Goal: Task Accomplishment & Management: Manage account settings

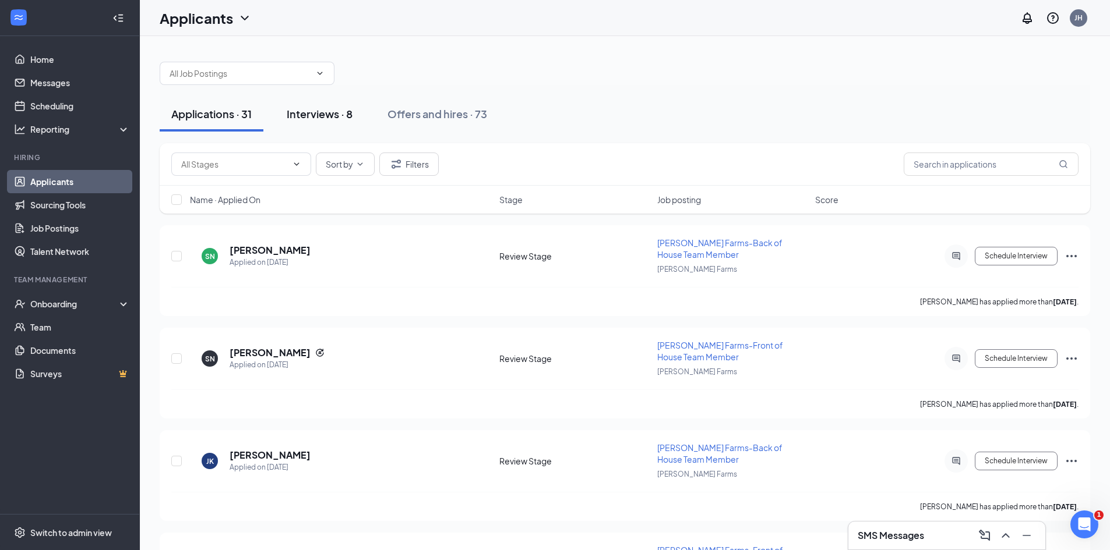
click at [305, 115] on div "Interviews · 8" at bounding box center [320, 114] width 66 height 15
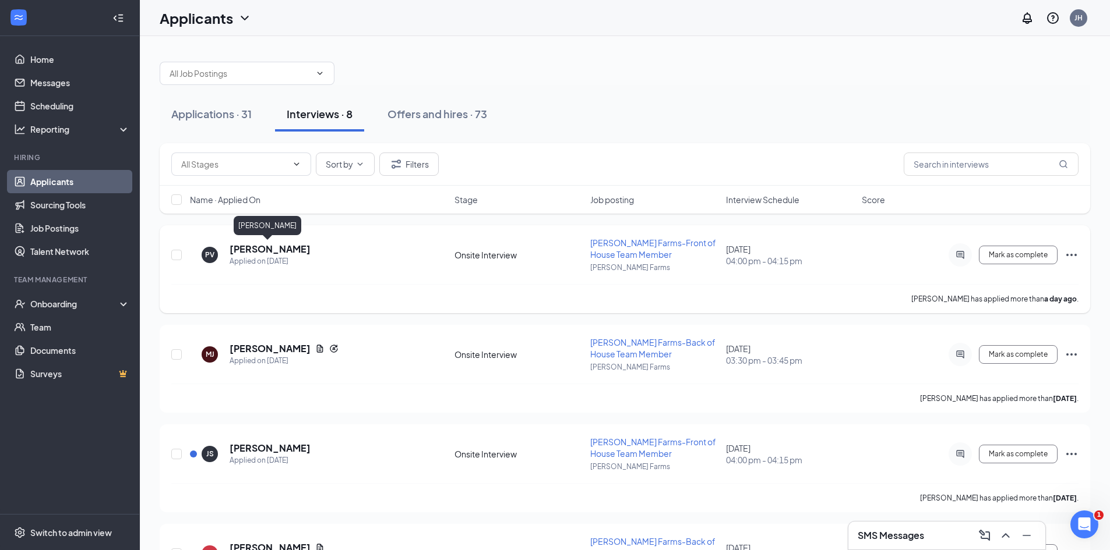
click at [288, 247] on h5 "[PERSON_NAME]" at bounding box center [269, 249] width 81 height 13
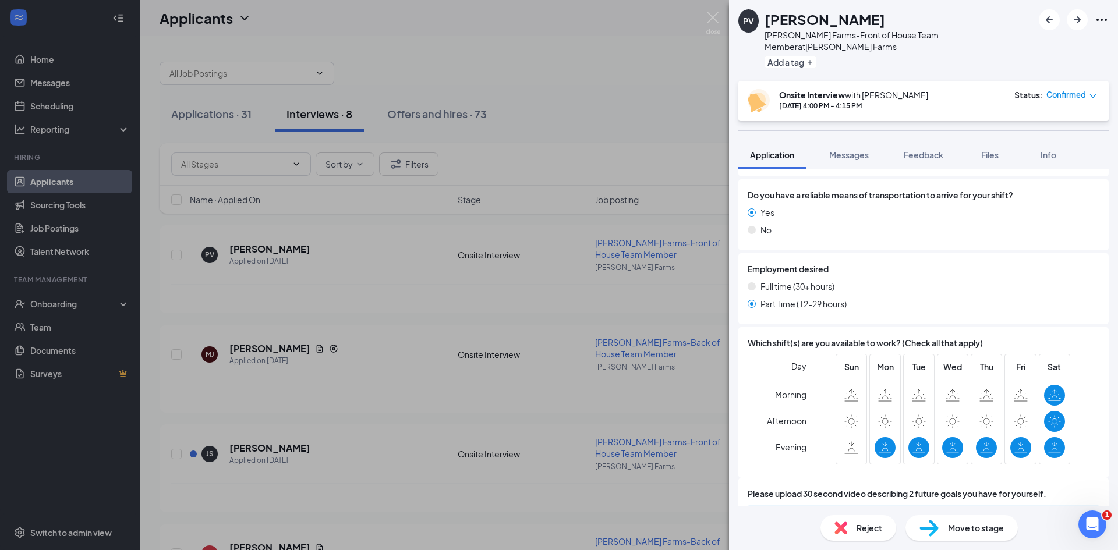
scroll to position [638, 0]
click at [828, 511] on div "b557749fc4ec6fb3d342d0ab37b790e8.pdf" at bounding box center [850, 515] width 163 height 9
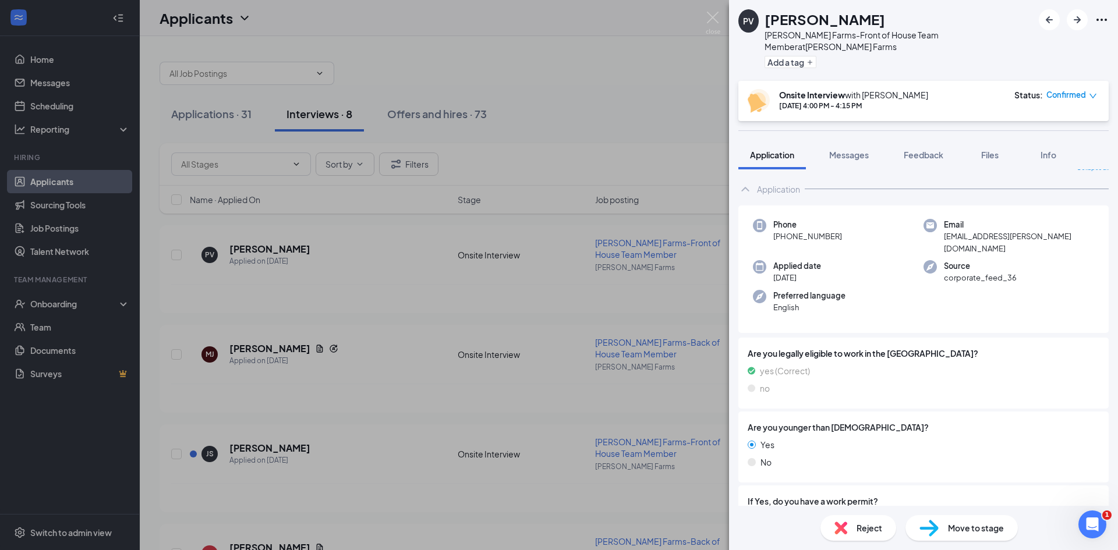
scroll to position [0, 0]
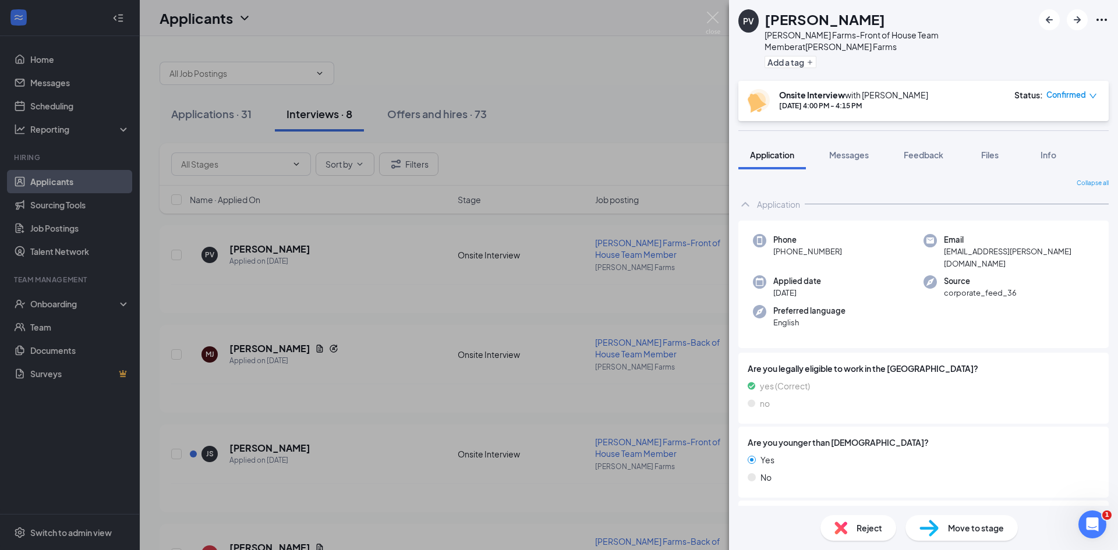
click at [440, 368] on div "PV [PERSON_NAME] Farms-Front of House Team Member at [PERSON_NAME] Farms Add a …" at bounding box center [559, 275] width 1118 height 550
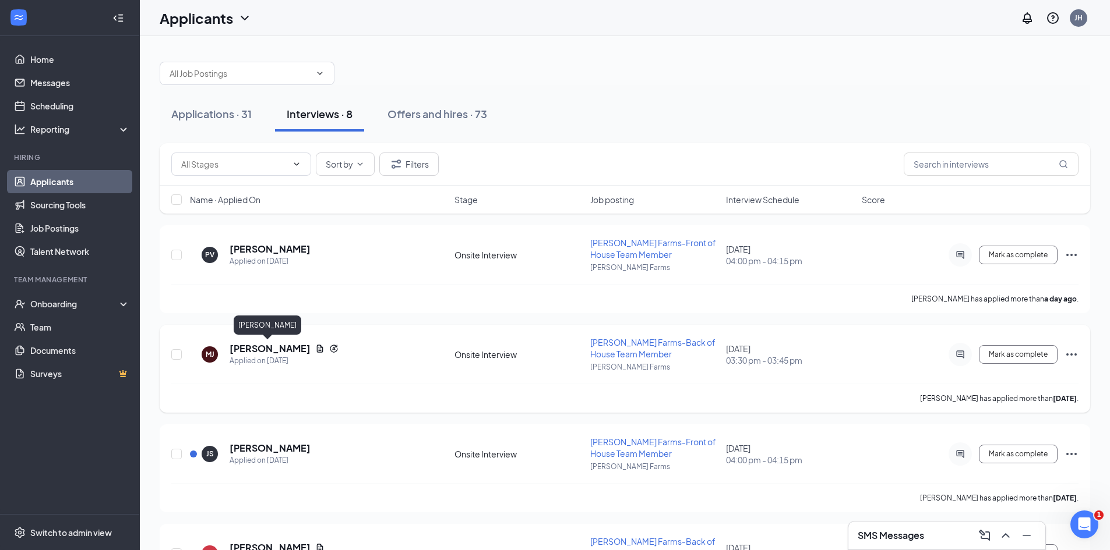
click at [260, 351] on h5 "[PERSON_NAME]" at bounding box center [269, 348] width 81 height 13
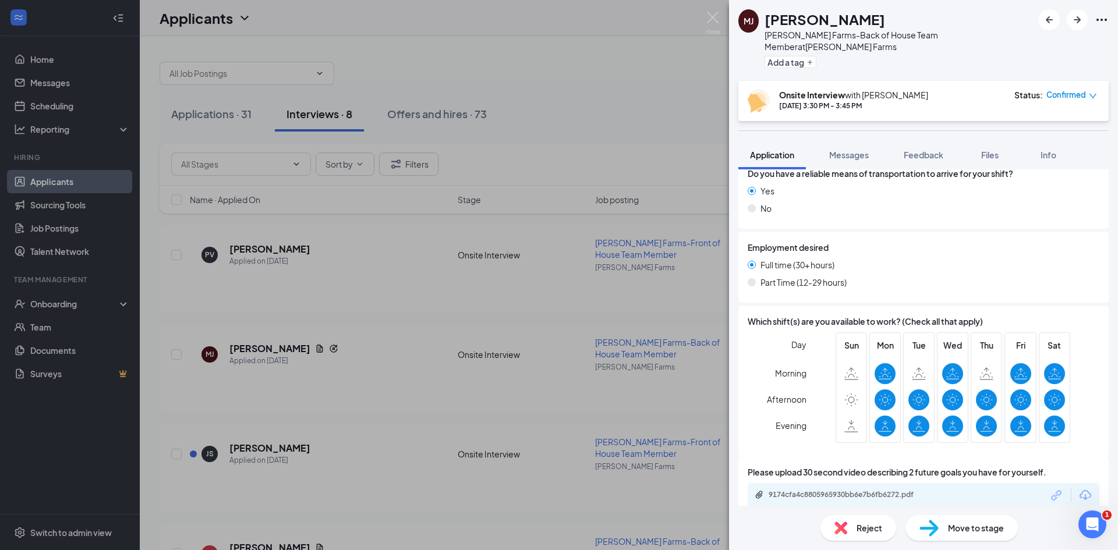
scroll to position [697, 0]
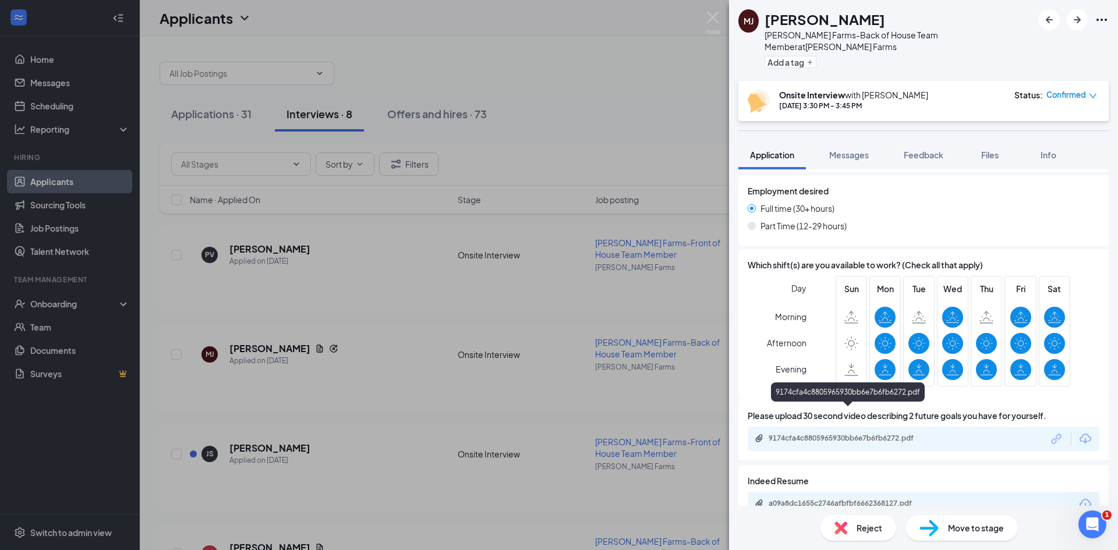
click at [843, 434] on div "9174cfa4c8805965930bb6e7b6fb6272.pdf" at bounding box center [850, 438] width 163 height 9
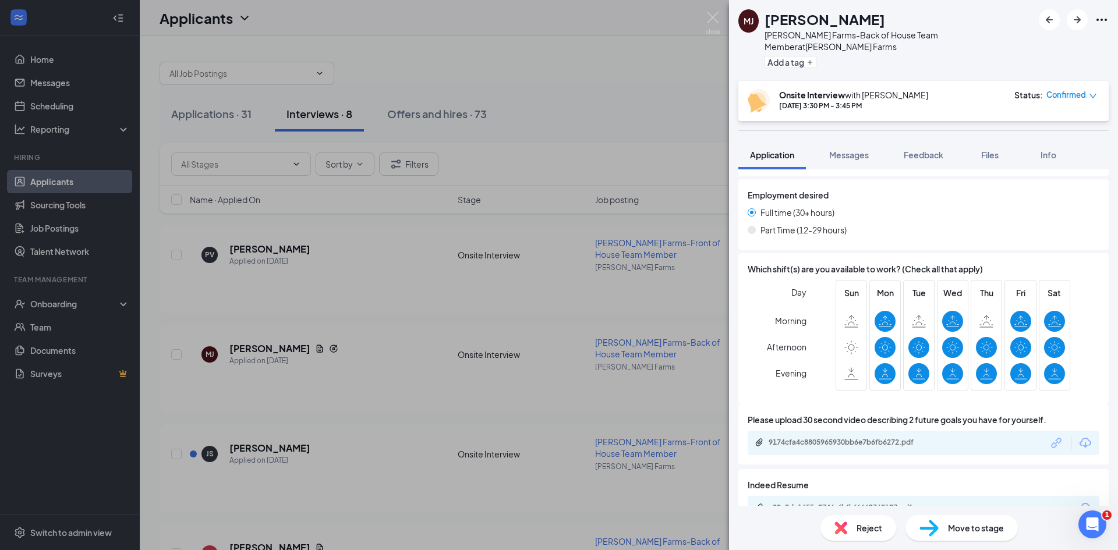
click at [801, 496] on div "a09a8dc1655c2746afbfbf6662368127.pdf" at bounding box center [924, 508] width 352 height 24
click at [804, 503] on div "a09a8dc1655c2746afbfbf6662368127.pdf" at bounding box center [849, 508] width 189 height 11
click at [627, 462] on div "[PERSON_NAME] [PERSON_NAME] Farms-Back of House Team Member at [PERSON_NAME][GE…" at bounding box center [559, 275] width 1118 height 550
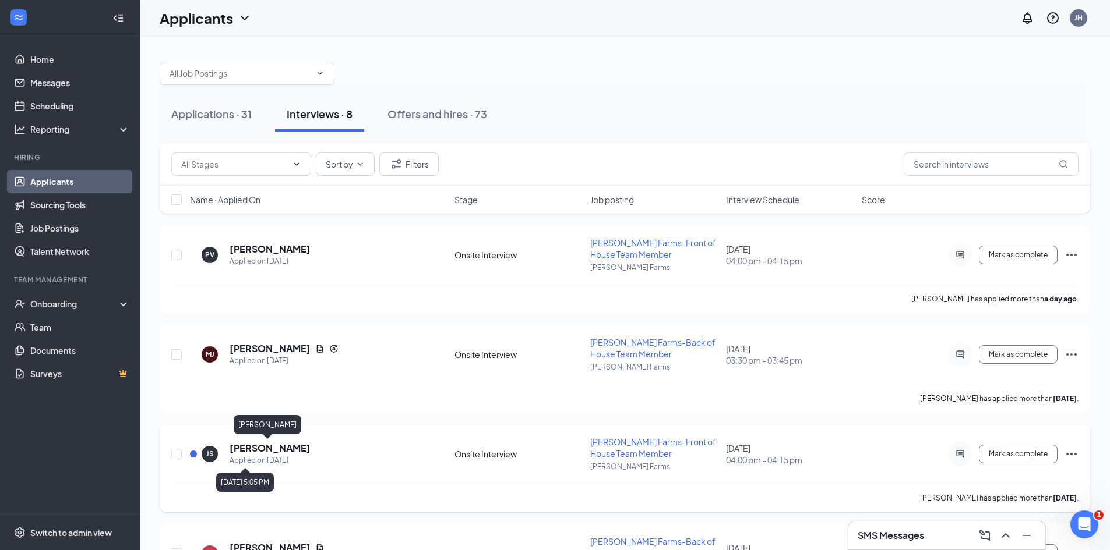
click at [249, 448] on h5 "[PERSON_NAME]" at bounding box center [269, 448] width 81 height 13
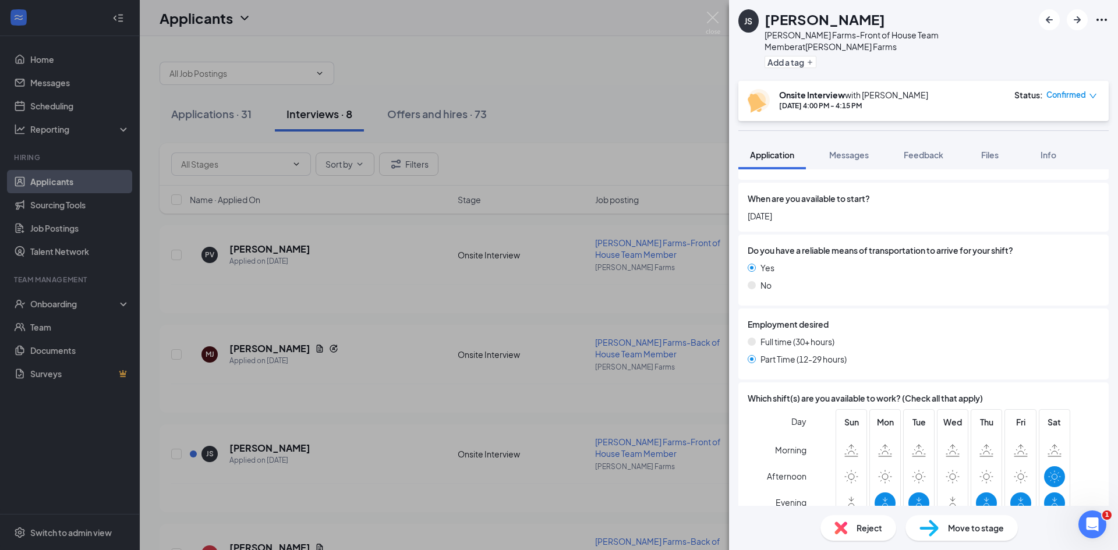
scroll to position [664, 0]
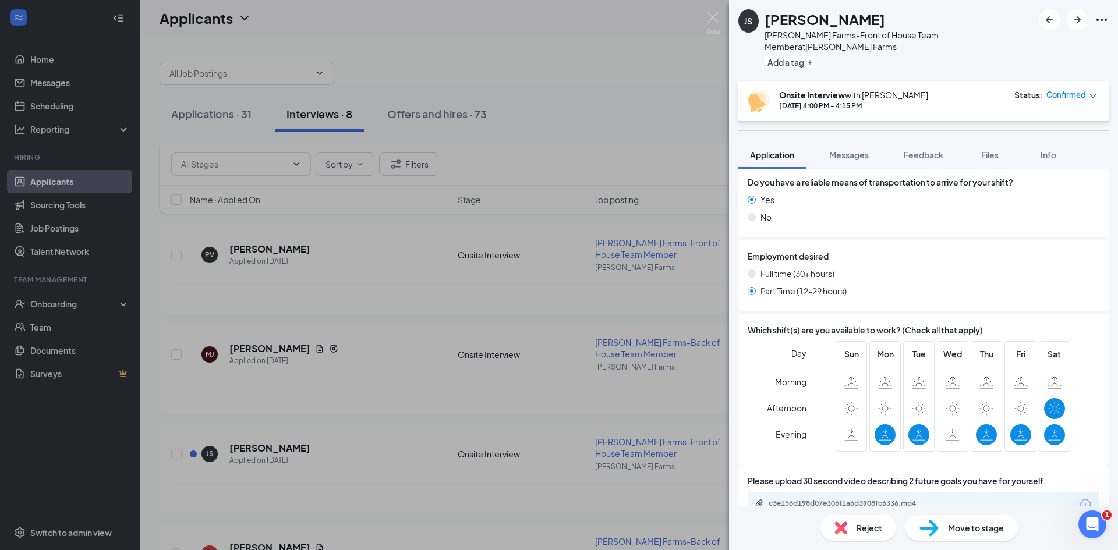
click at [815, 499] on div "c3e156d198d07e306f1a6d3908fc6336.mp4" at bounding box center [850, 503] width 163 height 9
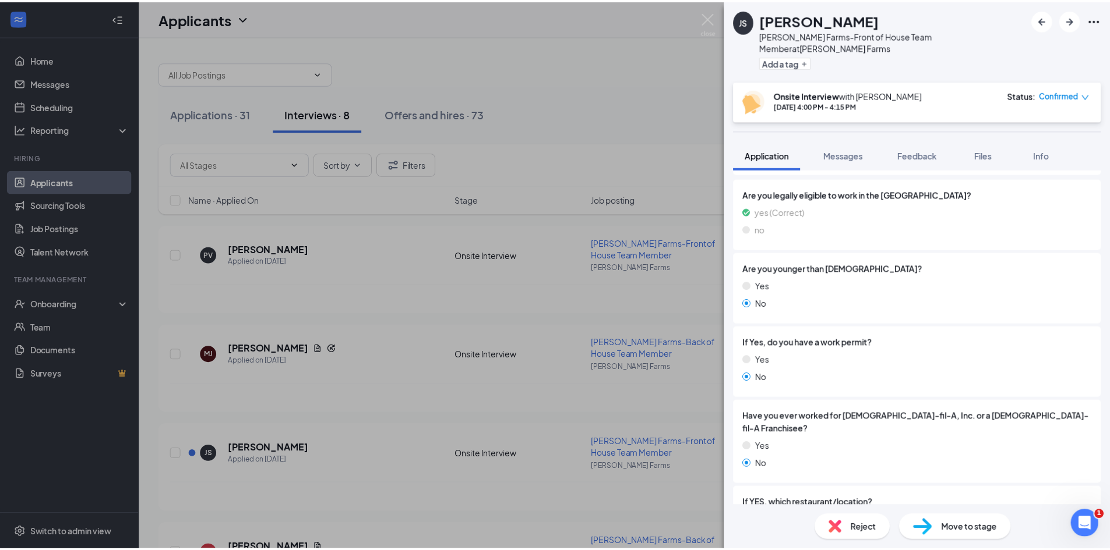
scroll to position [136, 0]
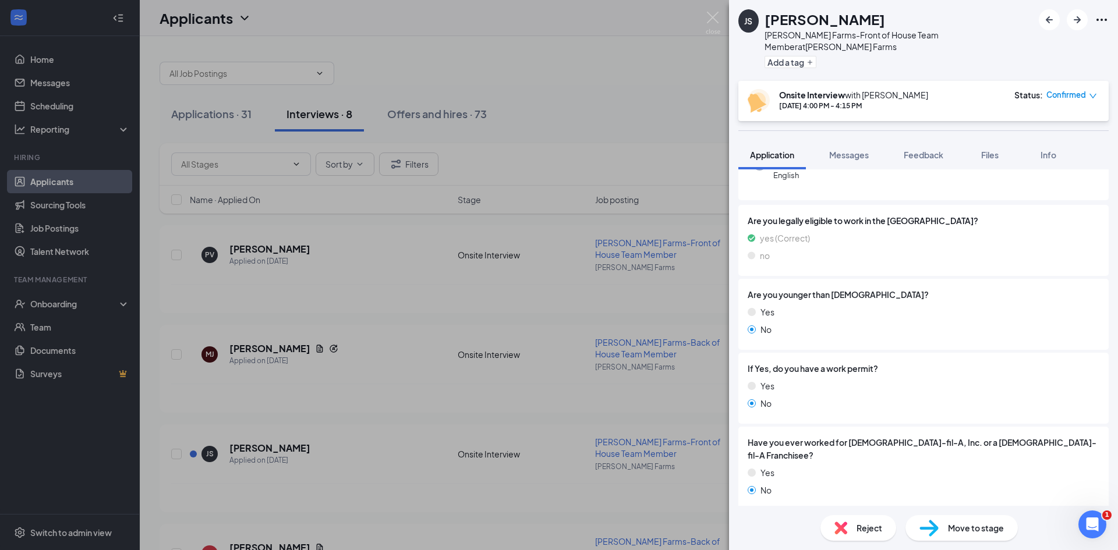
click at [621, 294] on div "JS [PERSON_NAME] Farms-Front of House Team Member at [PERSON_NAME][GEOGRAPHIC_D…" at bounding box center [559, 275] width 1118 height 550
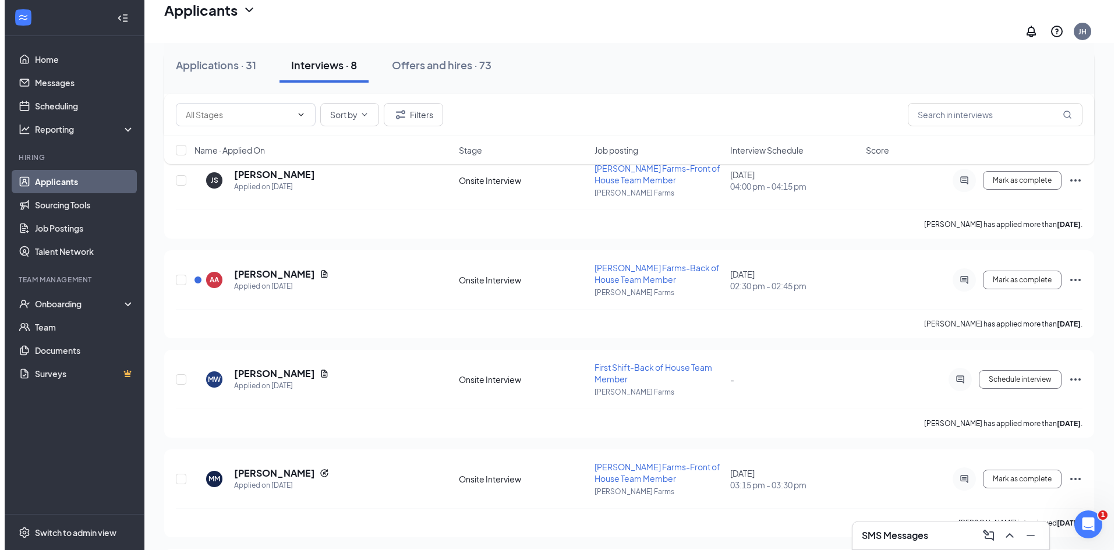
scroll to position [291, 0]
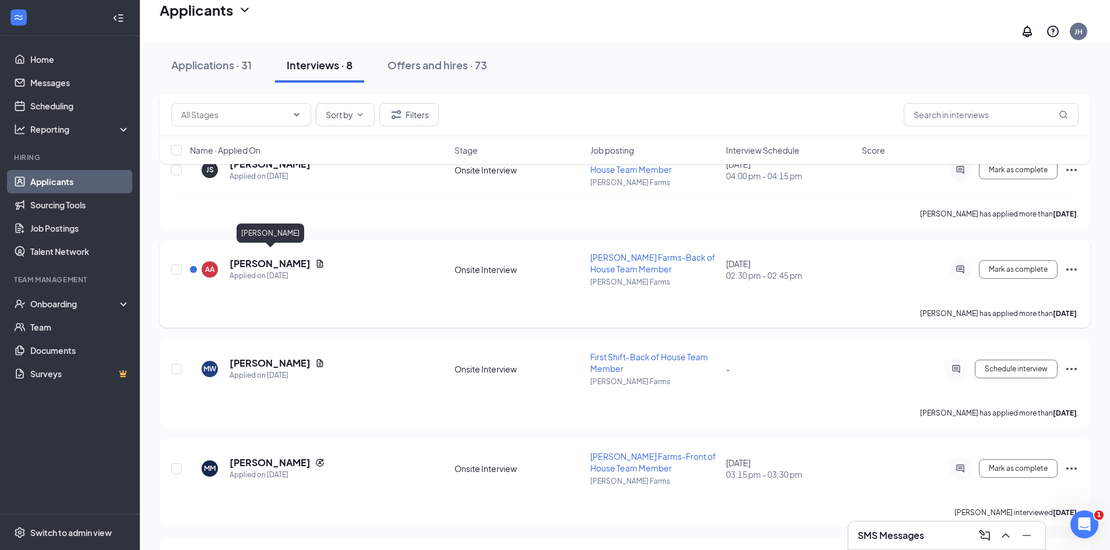
click at [285, 257] on h5 "[PERSON_NAME]" at bounding box center [269, 263] width 81 height 13
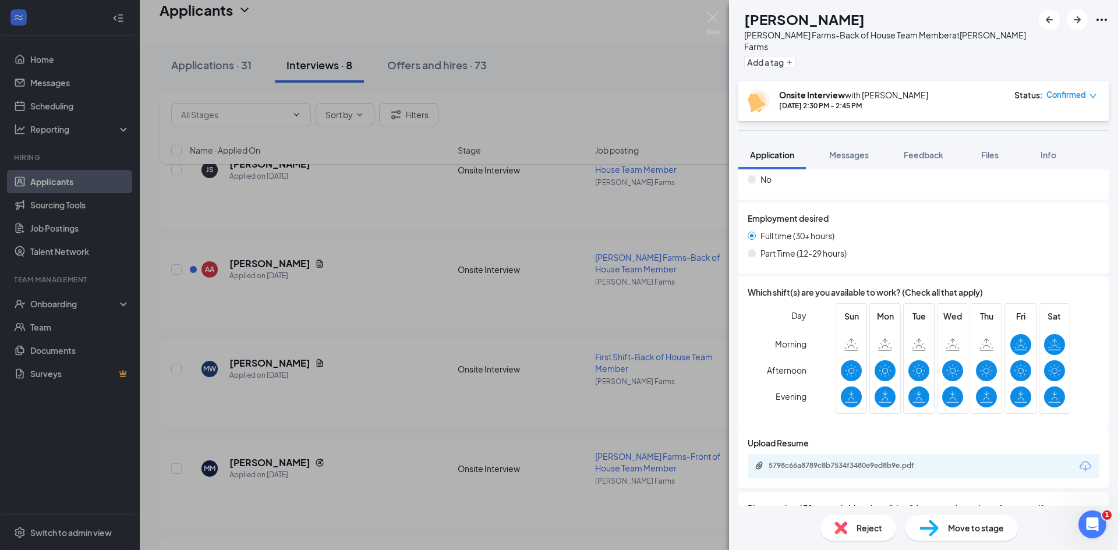
scroll to position [762, 0]
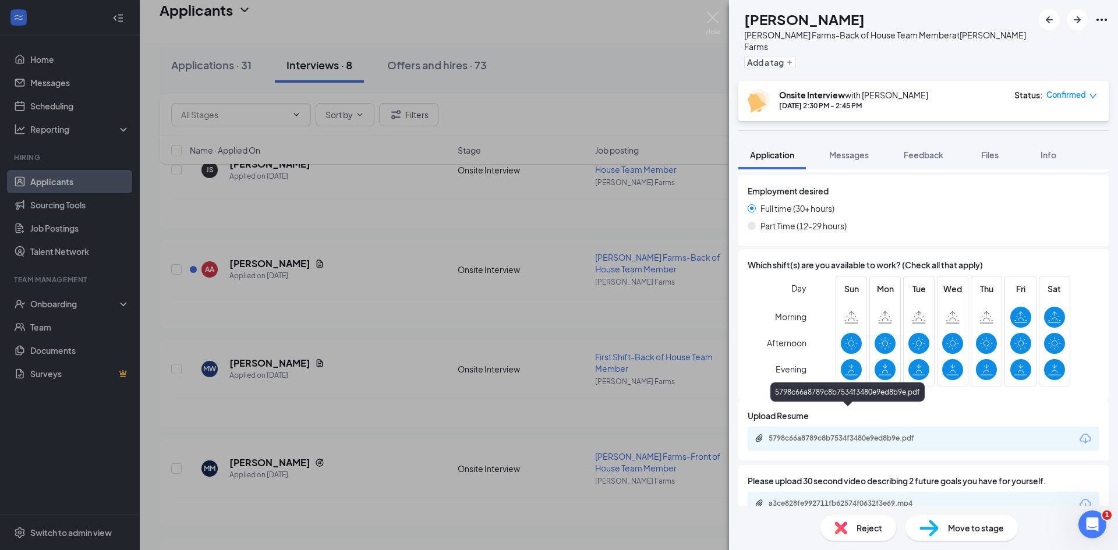
click at [869, 434] on div "5798c66a8789c8b7534f3480e9ed8b9e.pdf" at bounding box center [850, 438] width 163 height 9
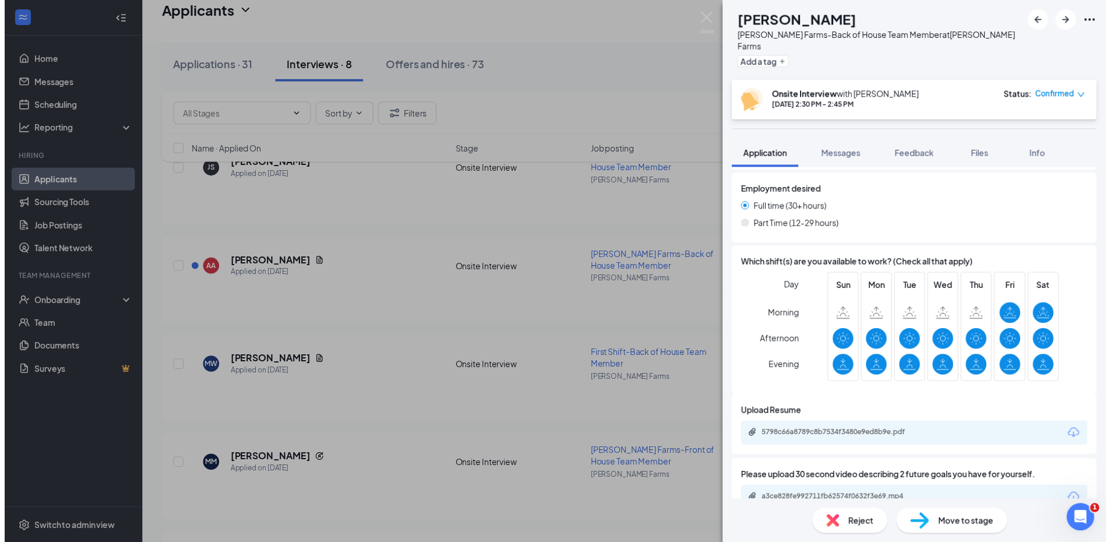
scroll to position [758, 0]
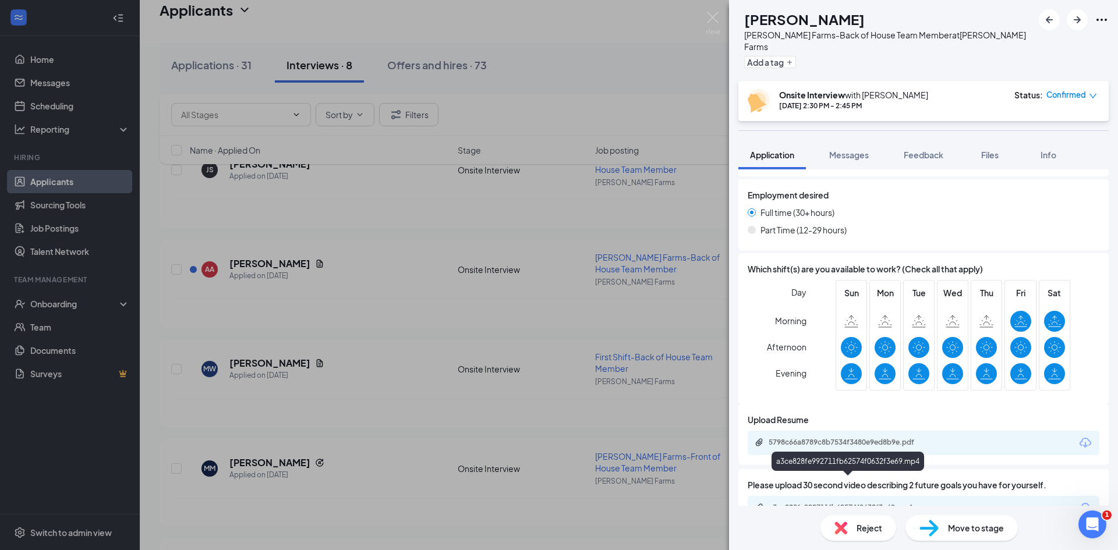
click at [815, 503] on div "a3ce828fe992711fb62574f0632f3e69.mp4" at bounding box center [850, 507] width 163 height 9
click at [492, 235] on div "AA [PERSON_NAME] [PERSON_NAME] Farms-Back of House Team Member at [PERSON_NAME]…" at bounding box center [559, 275] width 1118 height 550
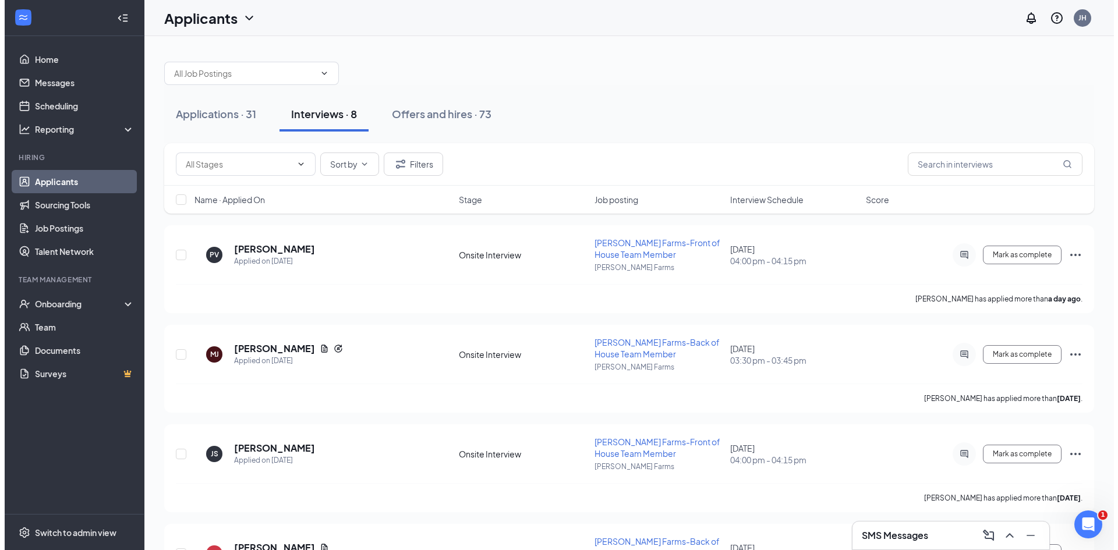
scroll to position [58, 0]
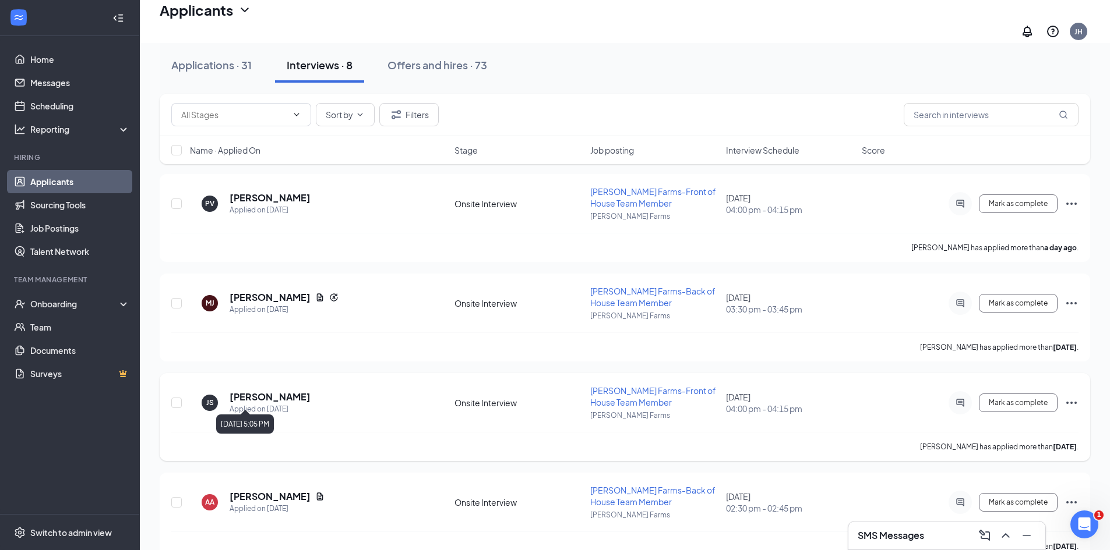
click at [265, 391] on h5 "[PERSON_NAME]" at bounding box center [269, 397] width 81 height 13
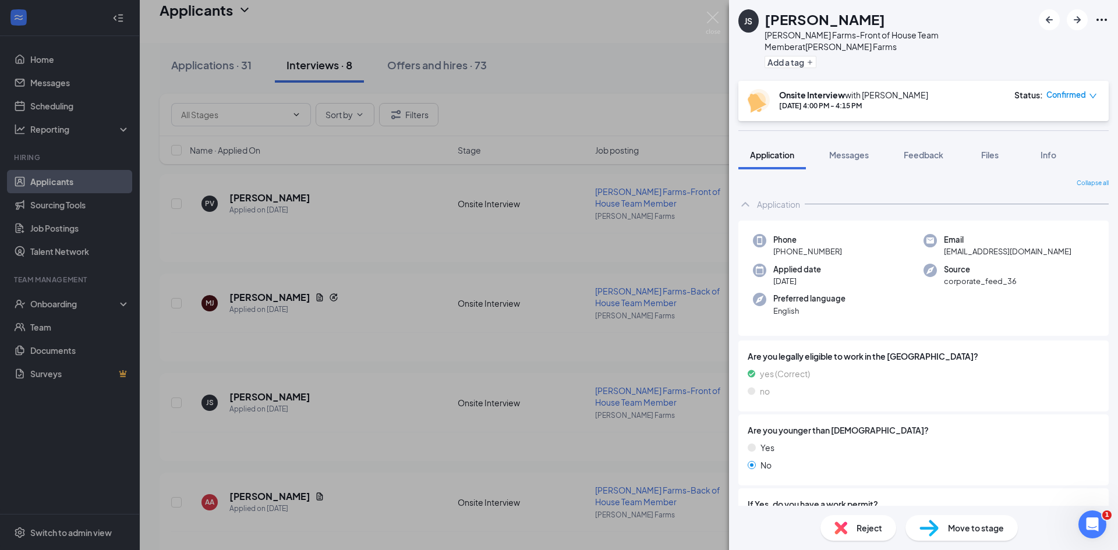
click at [340, 376] on div "JS [PERSON_NAME] Farms-Front of House Team Member at [PERSON_NAME][GEOGRAPHIC_D…" at bounding box center [559, 275] width 1118 height 550
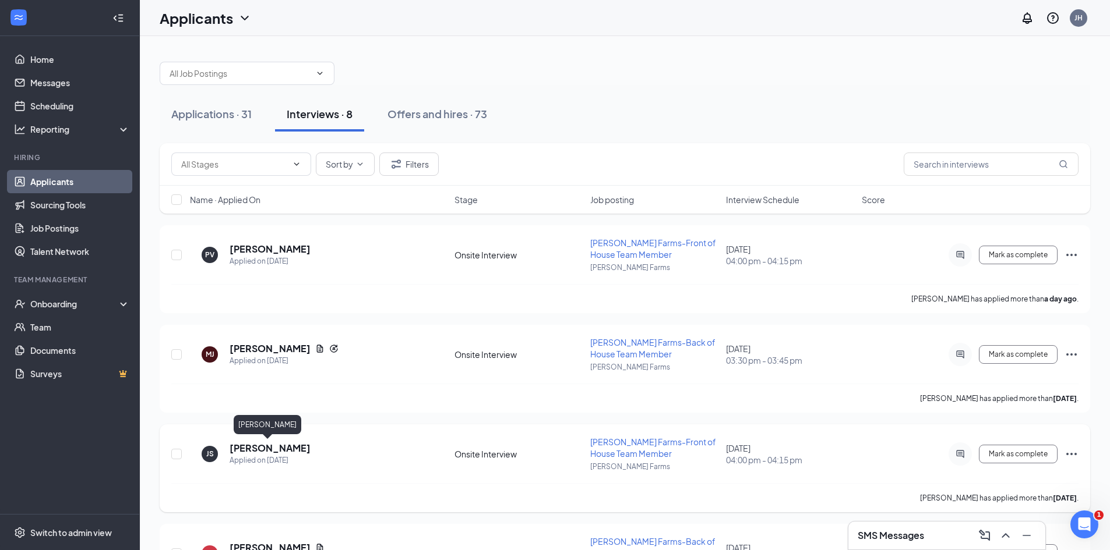
click at [259, 450] on h5 "[PERSON_NAME]" at bounding box center [269, 448] width 81 height 13
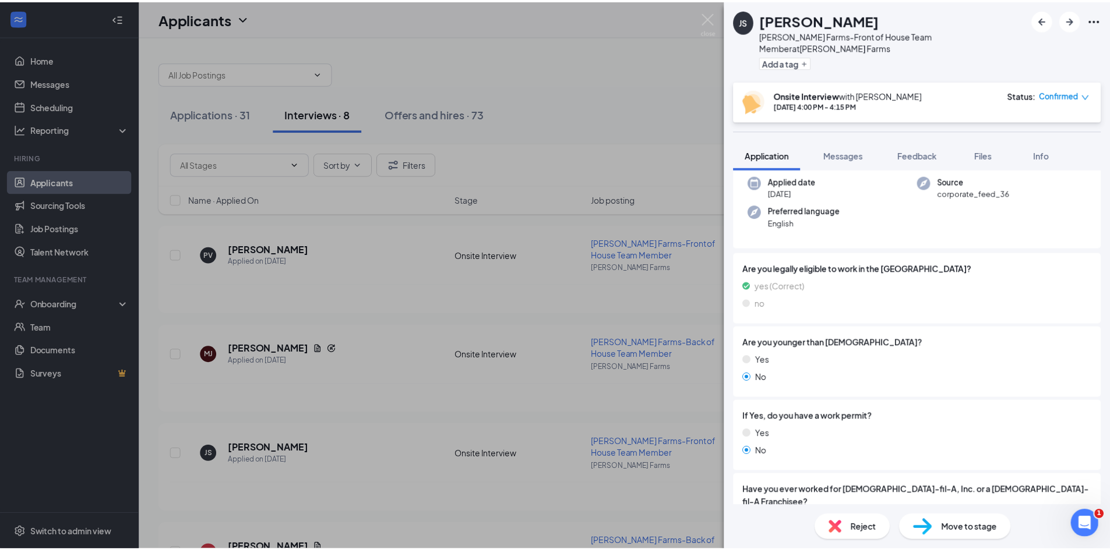
scroll to position [116, 0]
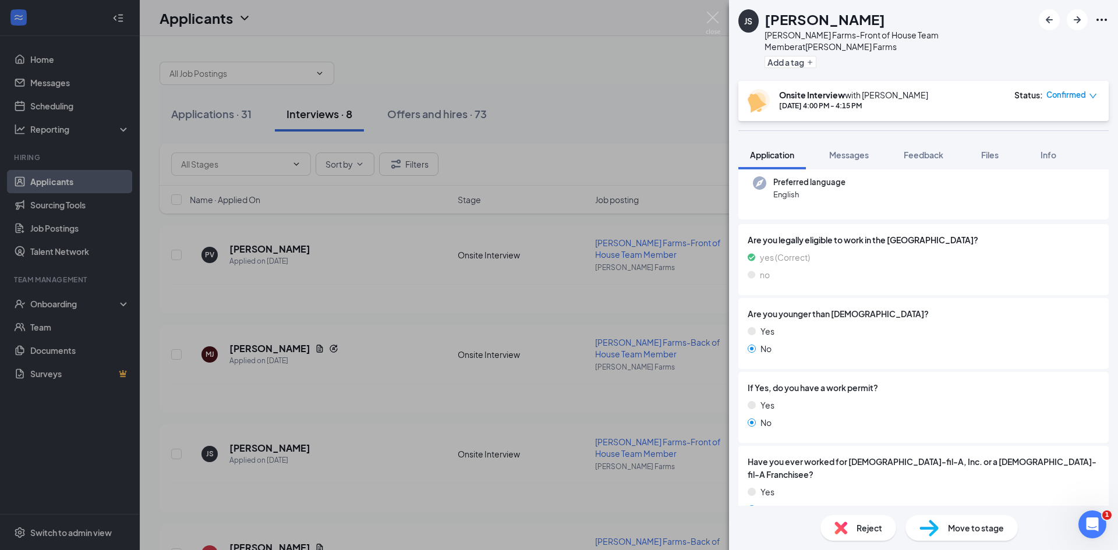
click at [573, 401] on div "JS [PERSON_NAME] Farms-Front of House Team Member at [PERSON_NAME][GEOGRAPHIC_D…" at bounding box center [559, 275] width 1118 height 550
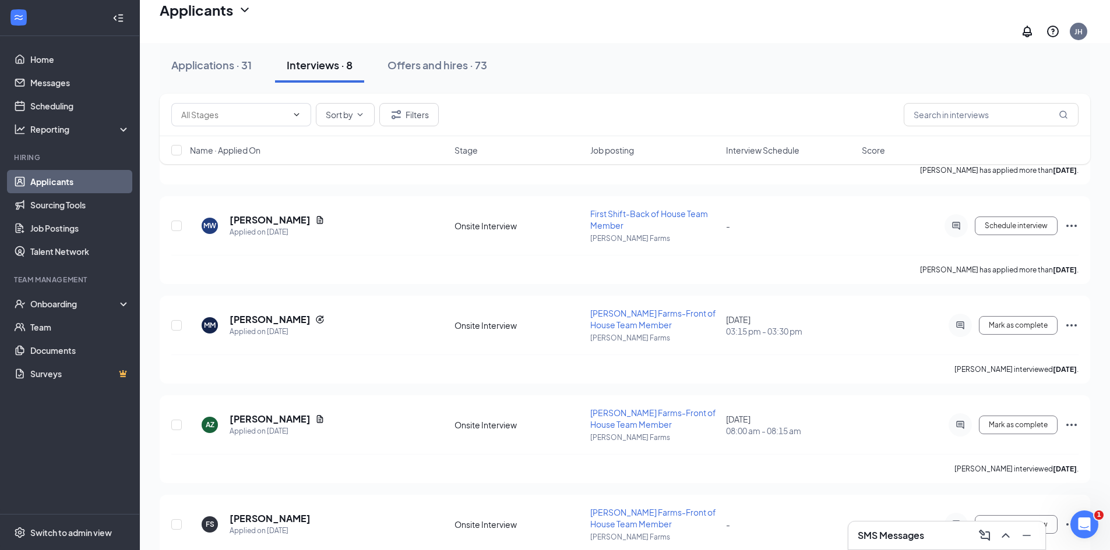
scroll to position [466, 0]
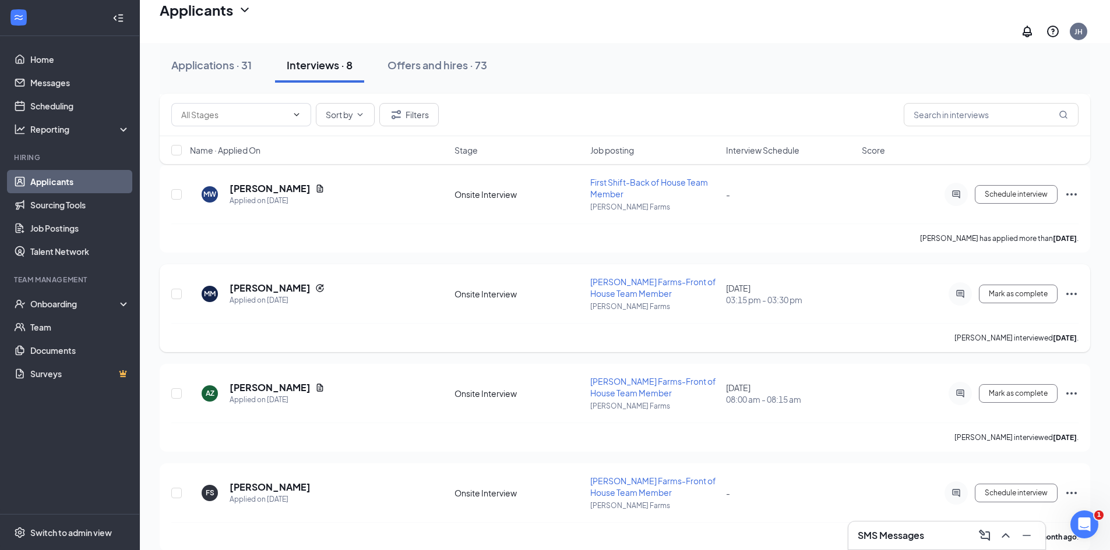
click at [1070, 288] on icon "Ellipses" at bounding box center [1071, 294] width 14 height 14
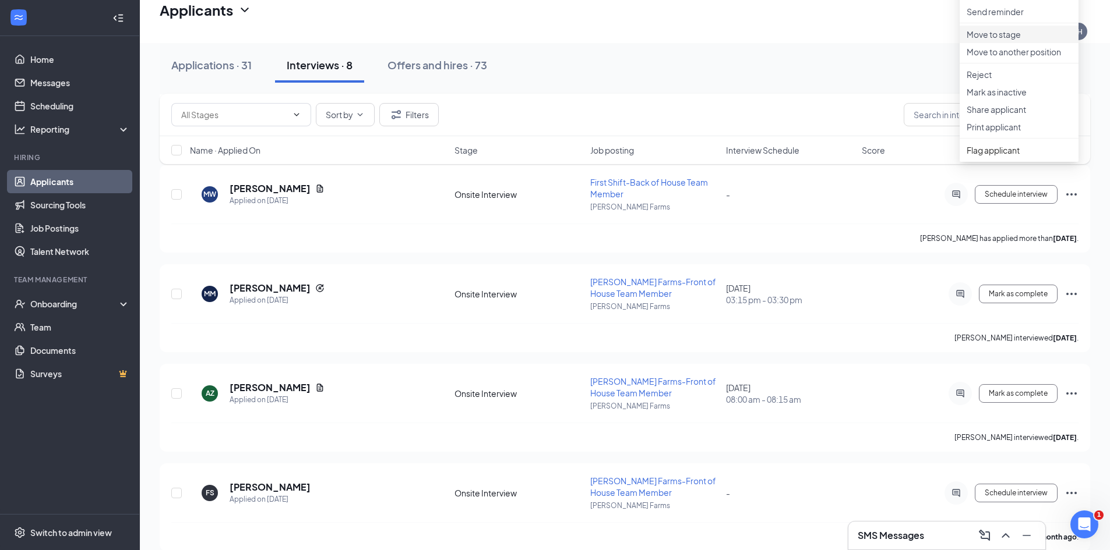
click at [1031, 40] on p "Move to stage" at bounding box center [1018, 35] width 105 height 12
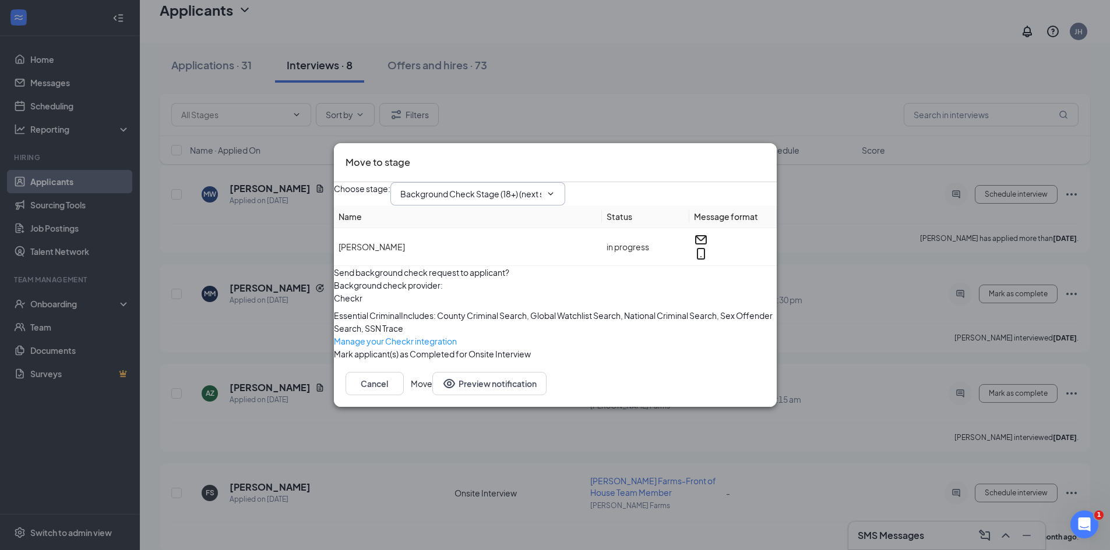
click at [520, 188] on input "Background Check Stage (18+) (next stage)" at bounding box center [470, 194] width 141 height 13
click at [473, 335] on div "Hiring Complete" at bounding box center [441, 341] width 63 height 13
type input "Hiring Complete"
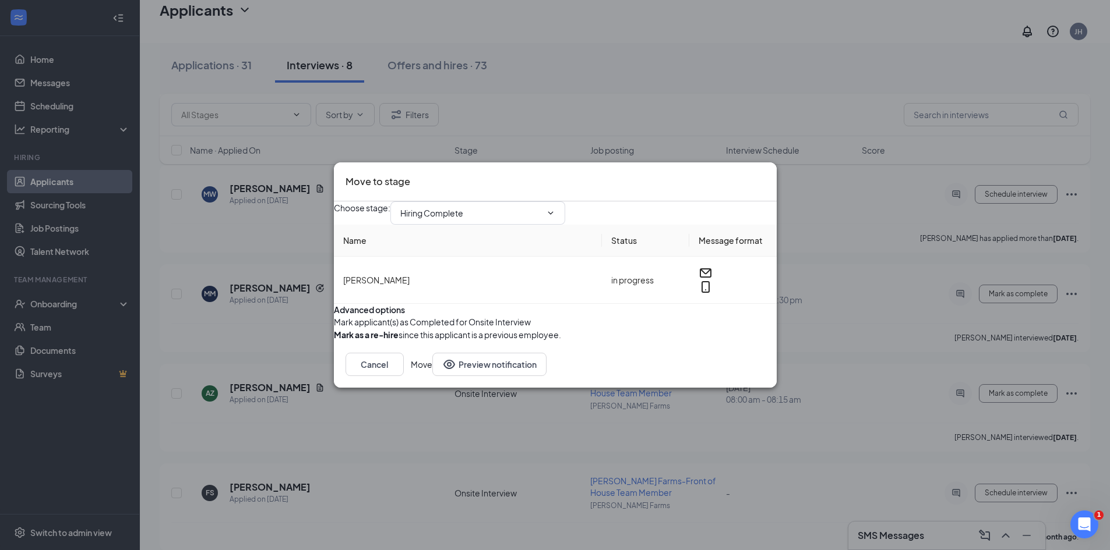
click at [432, 376] on button "Move" at bounding box center [422, 364] width 22 height 23
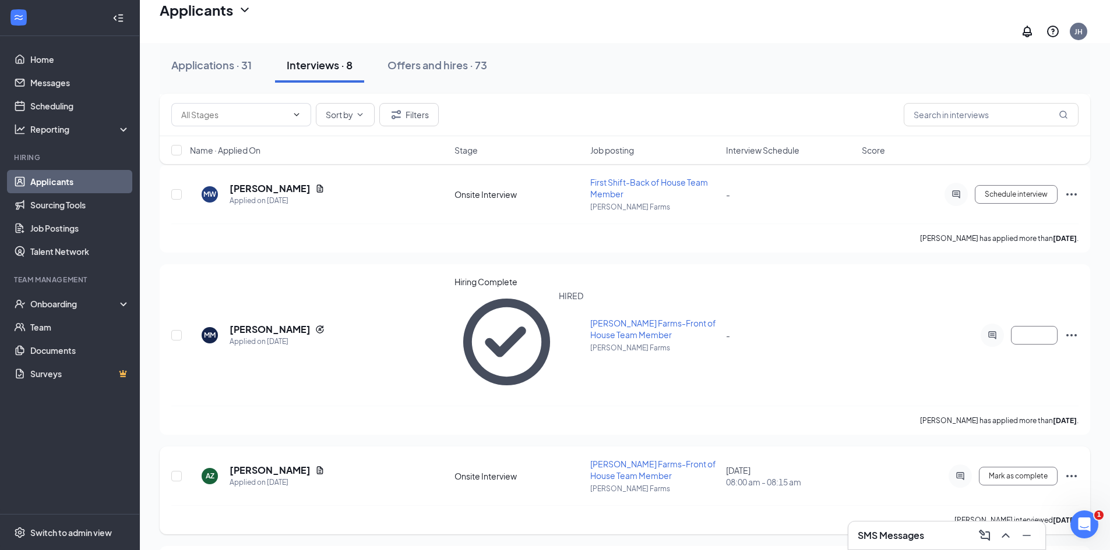
click at [1066, 469] on icon "Ellipses" at bounding box center [1071, 476] width 14 height 14
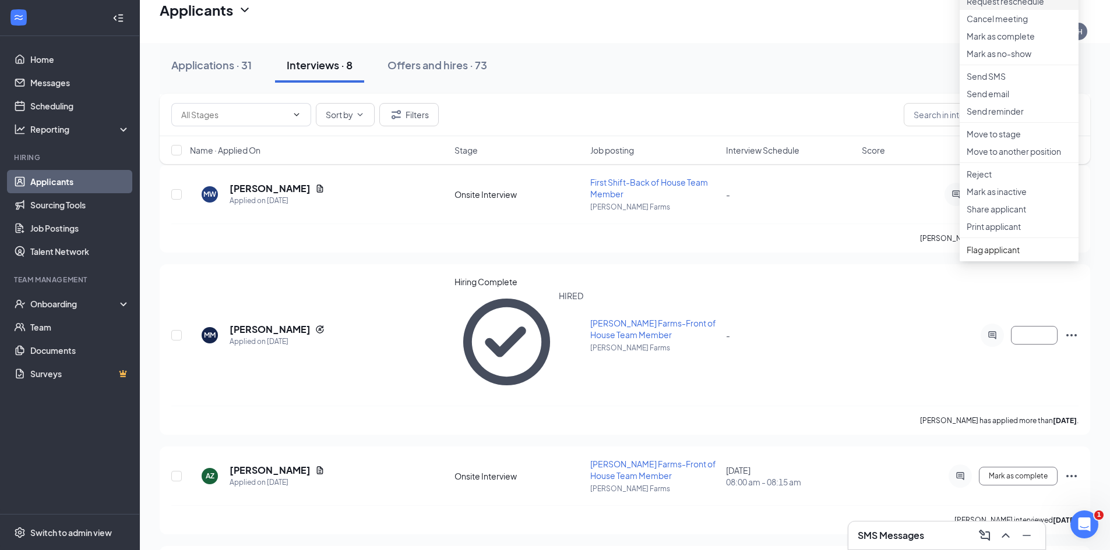
click at [1006, 7] on p "Request reschedule" at bounding box center [1018, 1] width 105 height 12
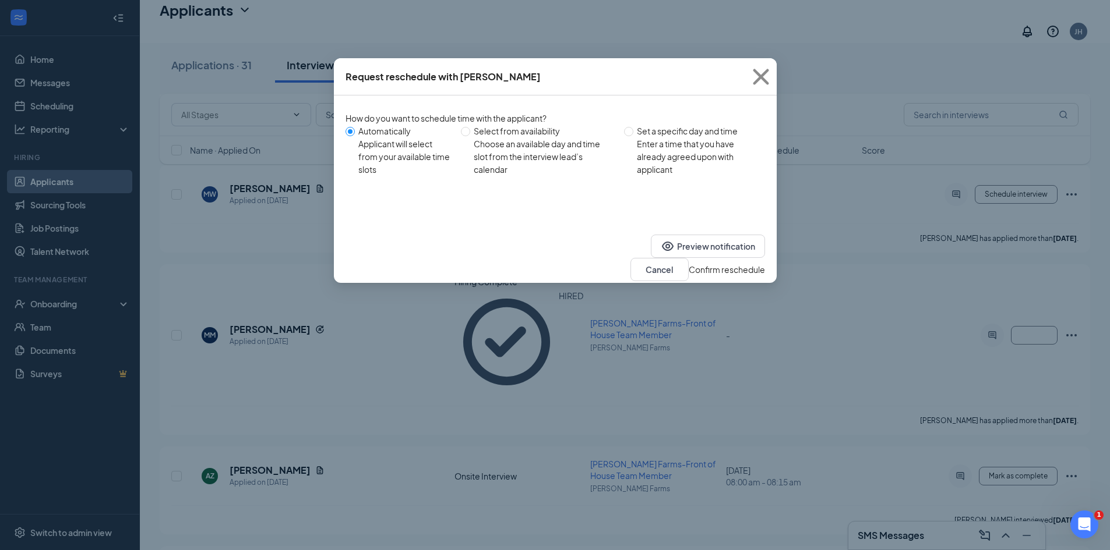
click at [731, 263] on button "Confirm reschedule" at bounding box center [726, 269] width 76 height 13
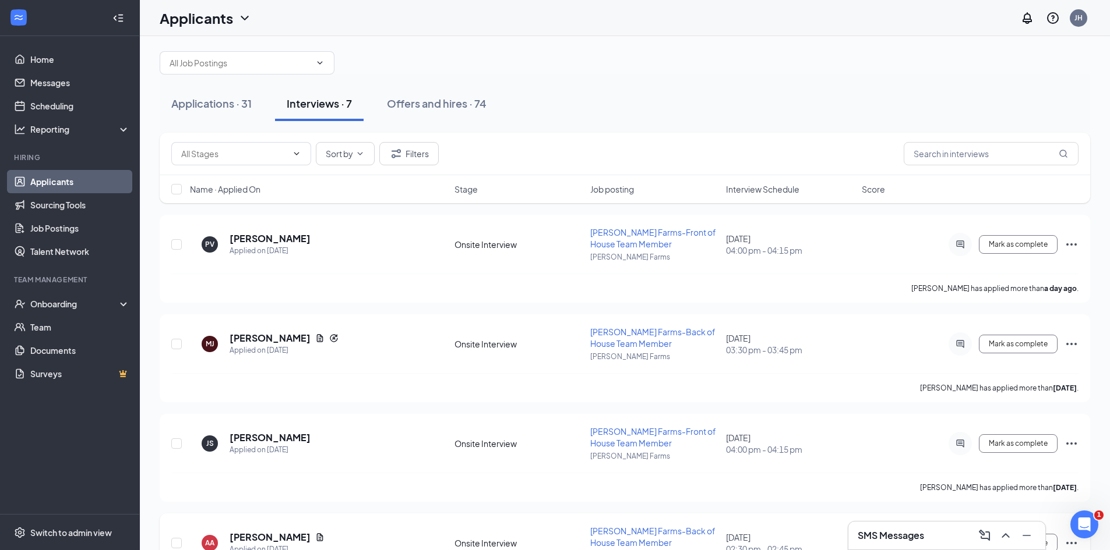
scroll to position [0, 0]
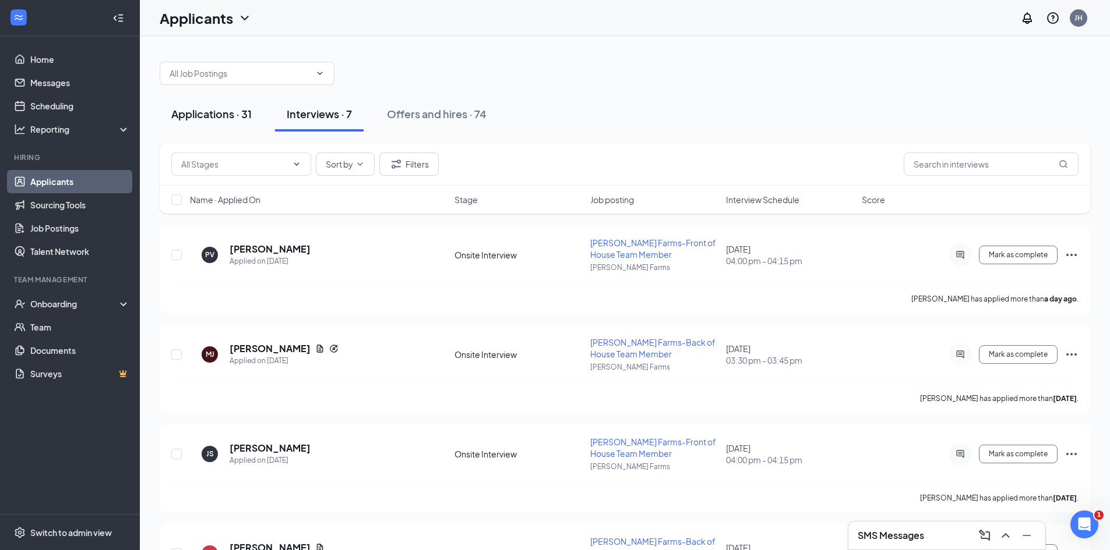
click at [182, 109] on div "Applications · 31" at bounding box center [211, 114] width 80 height 15
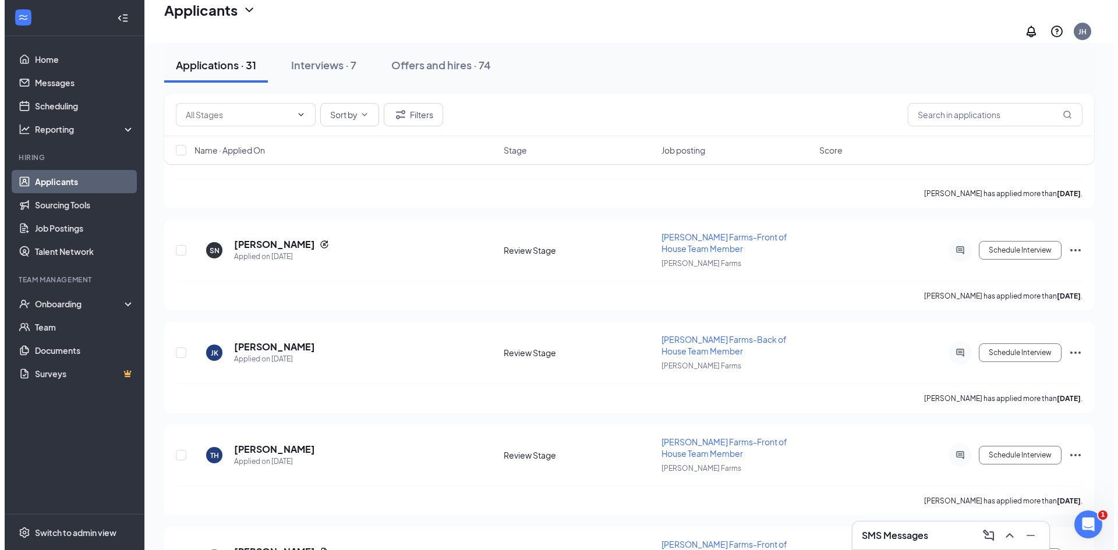
scroll to position [116, 0]
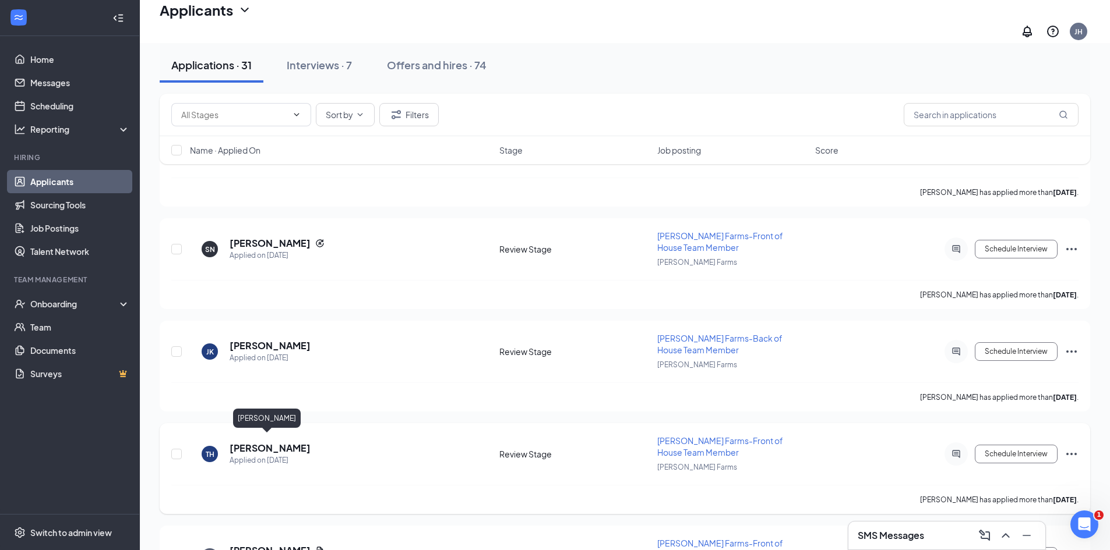
click at [242, 442] on h5 "[PERSON_NAME]" at bounding box center [269, 448] width 81 height 13
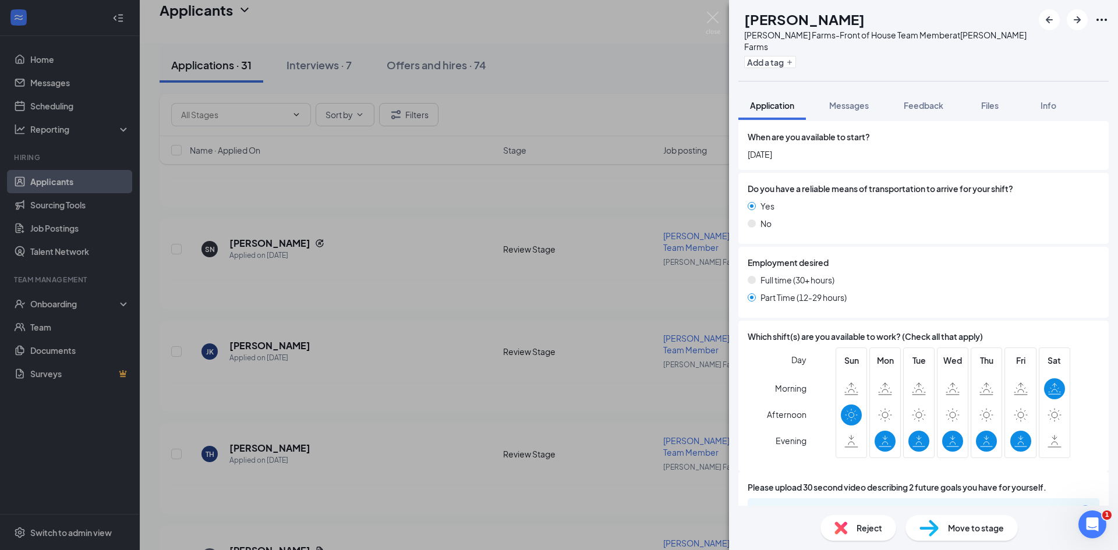
scroll to position [589, 0]
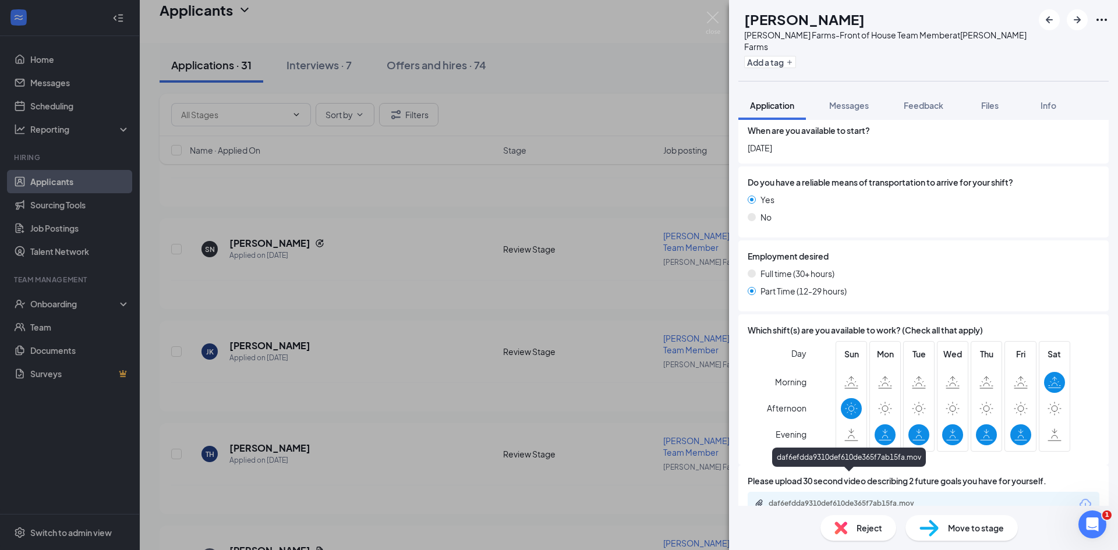
click at [830, 499] on div "daf6efdda9310def610de365f7ab15fa.mov" at bounding box center [849, 504] width 189 height 11
click at [562, 417] on div "TH [PERSON_NAME] Farms-Front of House Team Member at [PERSON_NAME] Farms Add a …" at bounding box center [559, 275] width 1118 height 550
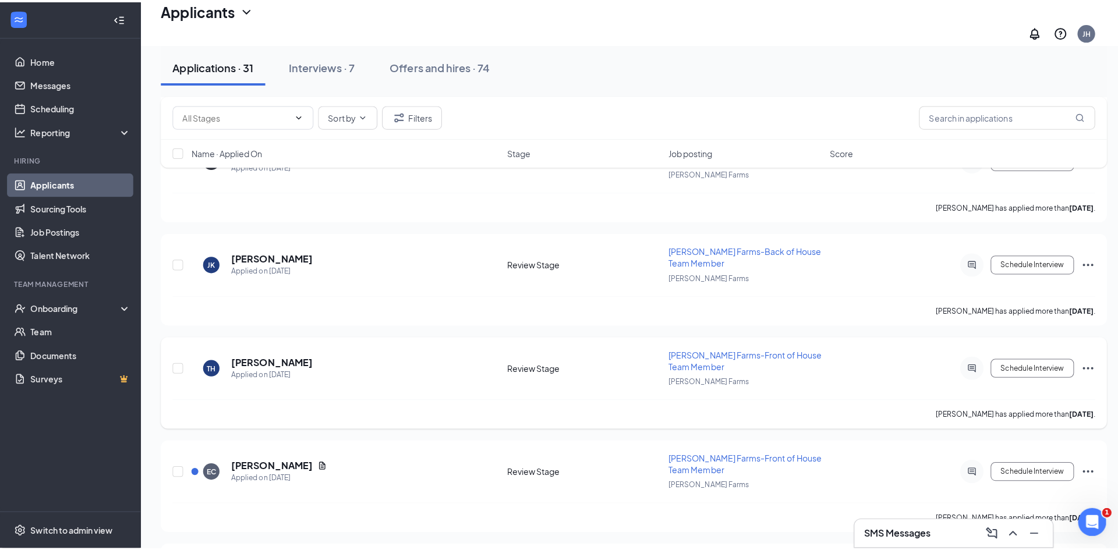
scroll to position [233, 0]
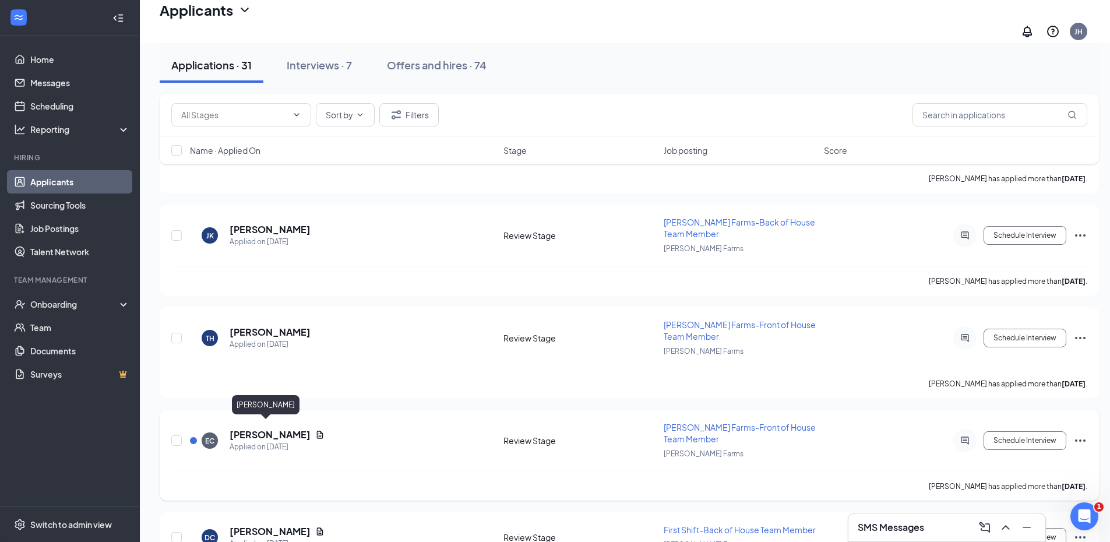
click at [263, 428] on h5 "[PERSON_NAME]" at bounding box center [269, 434] width 81 height 13
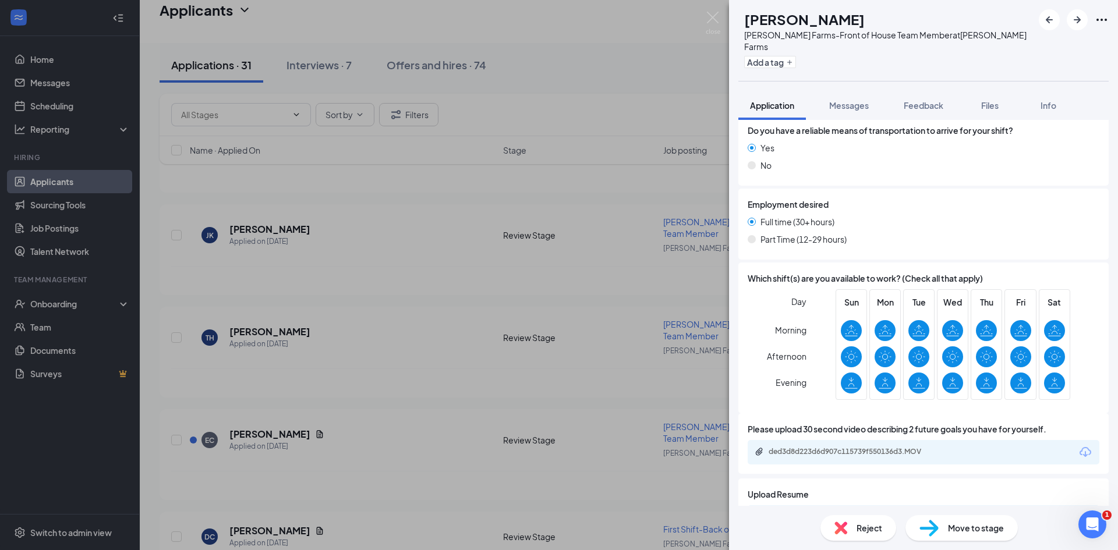
scroll to position [654, 0]
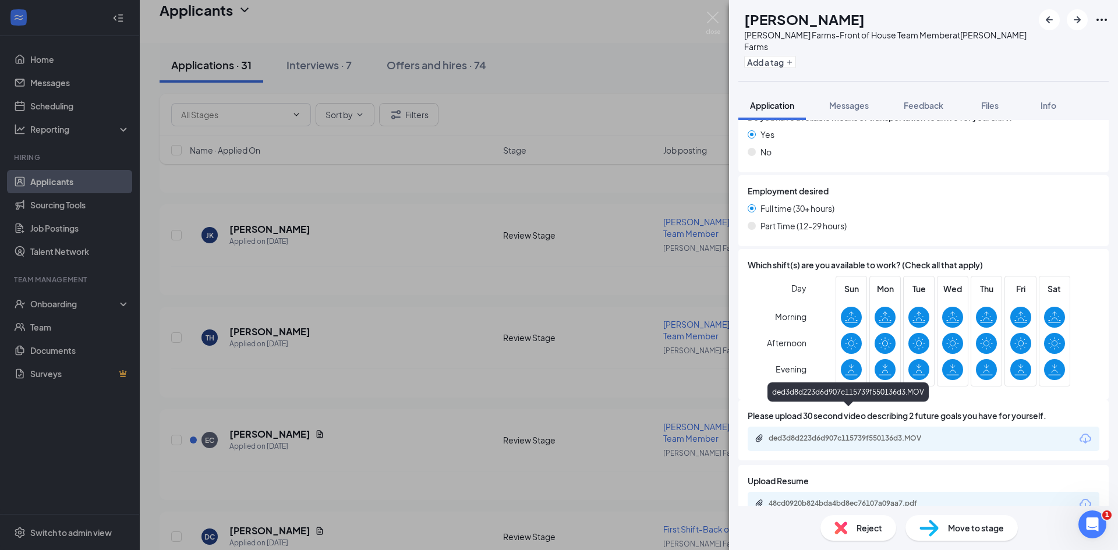
click at [843, 404] on div "ded3d8d223d6d907c115739f550136d3.MOV" at bounding box center [848, 395] width 161 height 24
click at [842, 427] on div "ded3d8d223d6d907c115739f550136d3.MOV" at bounding box center [924, 439] width 352 height 24
click at [839, 434] on div "ded3d8d223d6d907c115739f550136d3.MOV" at bounding box center [850, 438] width 163 height 9
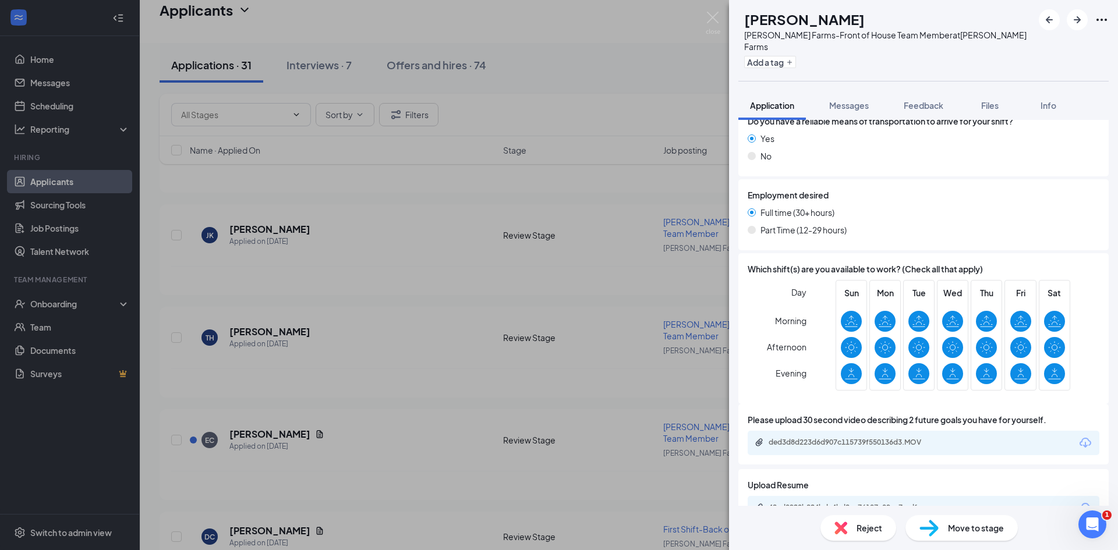
click at [982, 521] on div "Move to stage" at bounding box center [962, 528] width 112 height 26
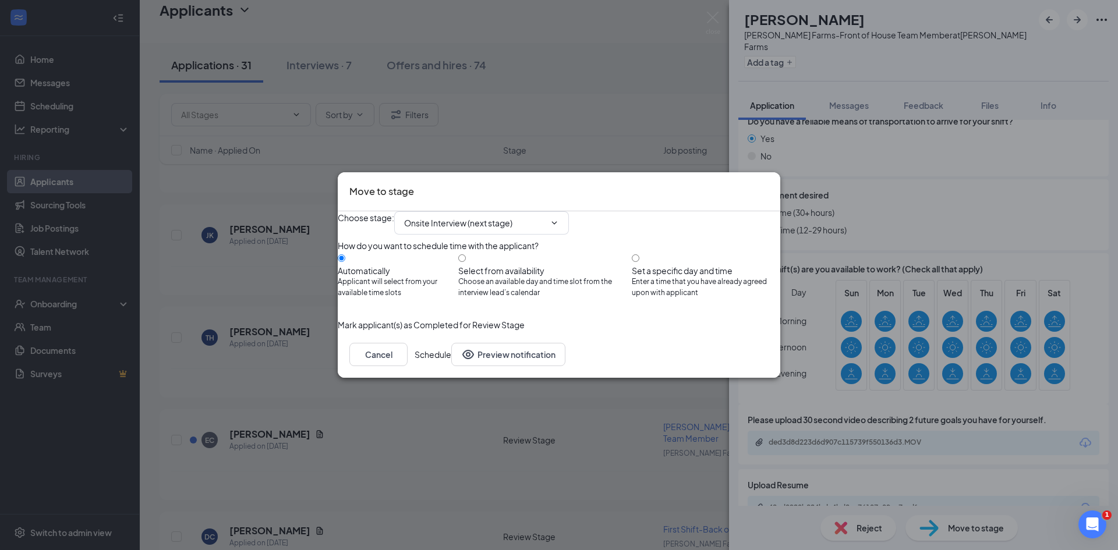
click at [451, 366] on button "Schedule" at bounding box center [433, 354] width 37 height 23
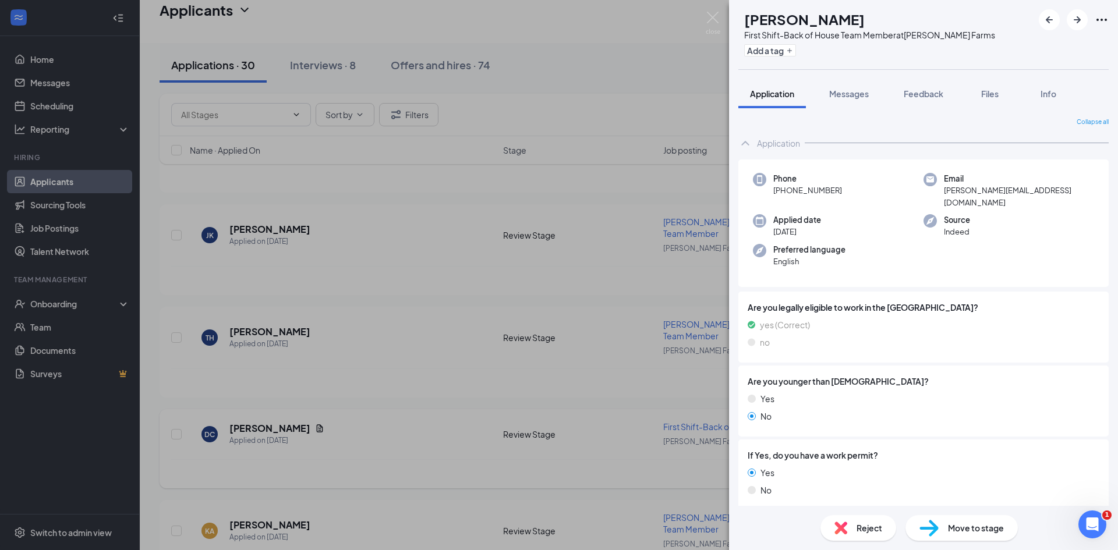
click at [515, 424] on div "DC [PERSON_NAME] First Shift-Back of House Team Member at [PERSON_NAME] Farms A…" at bounding box center [559, 275] width 1118 height 550
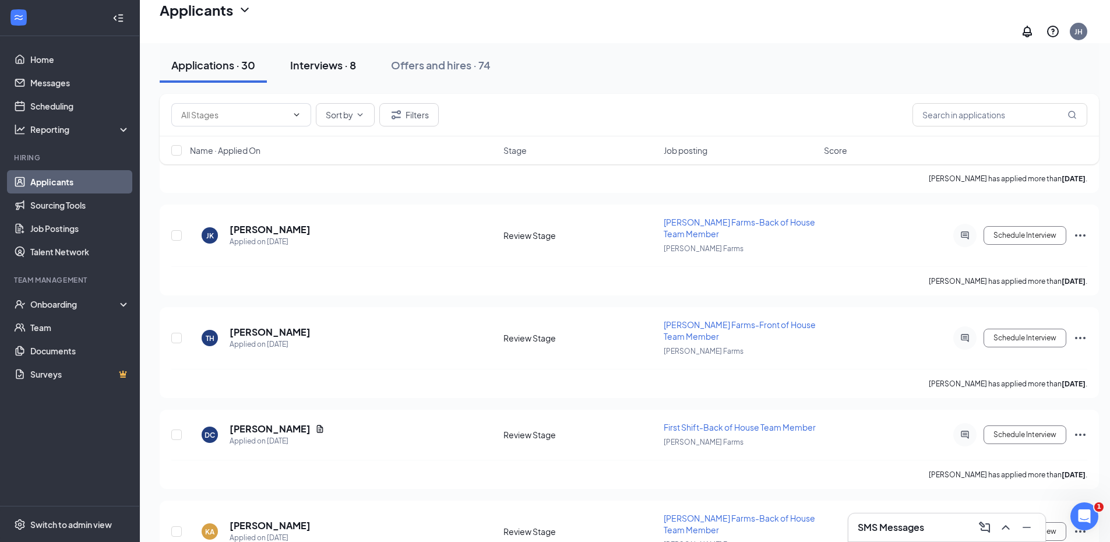
click at [316, 61] on div "Interviews · 8" at bounding box center [323, 65] width 66 height 15
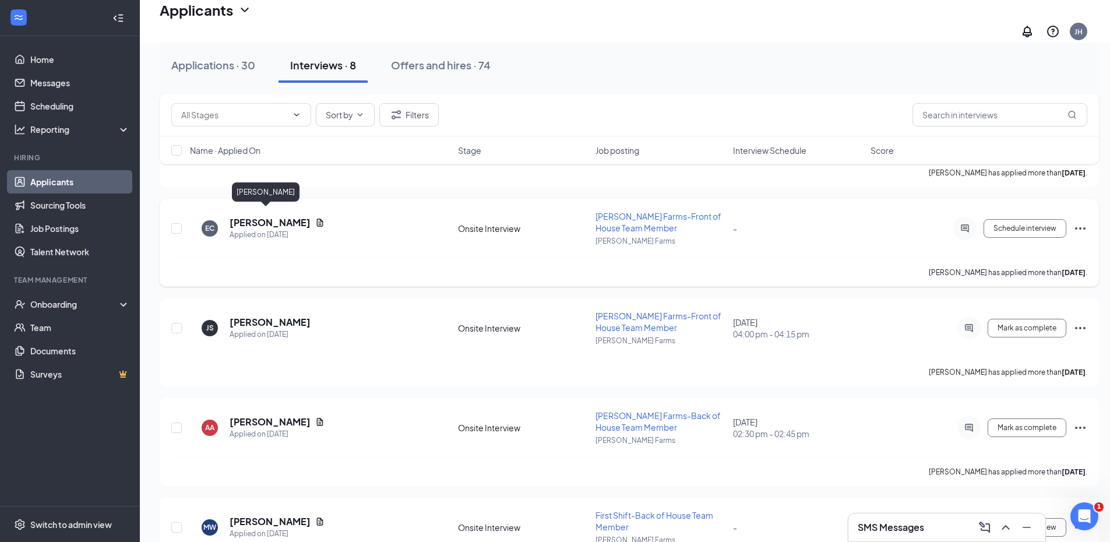
click at [247, 216] on h5 "[PERSON_NAME]" at bounding box center [269, 222] width 81 height 13
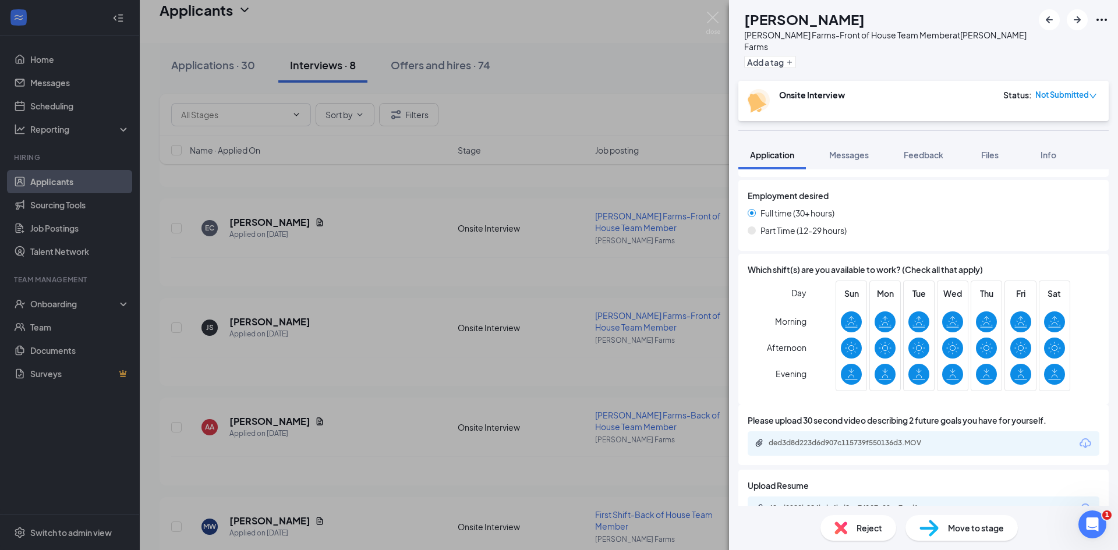
scroll to position [704, 0]
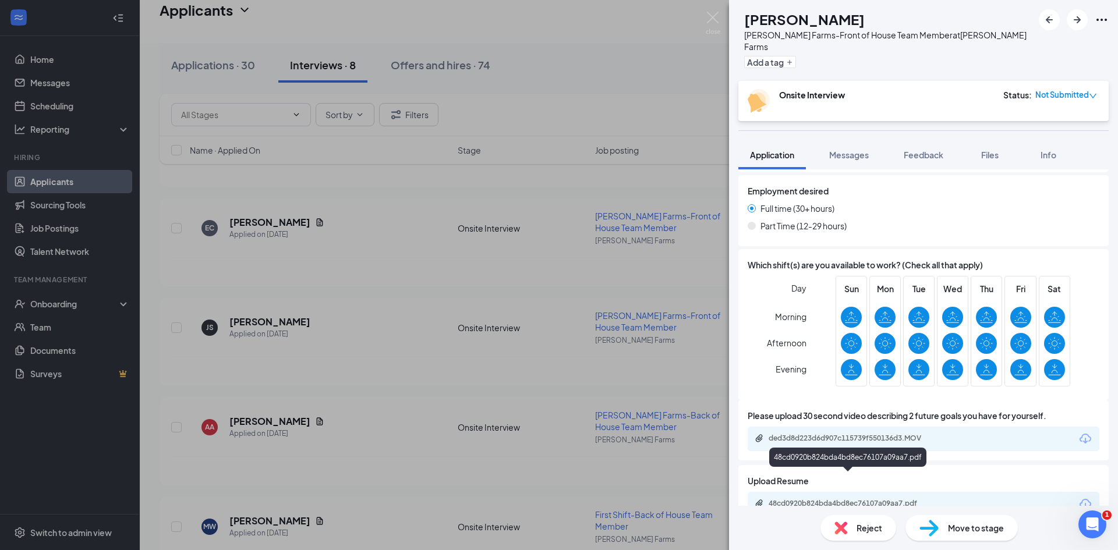
click at [806, 499] on div "48cd0920b824bda4bd8ec76107a09aa7.pdf" at bounding box center [850, 503] width 163 height 9
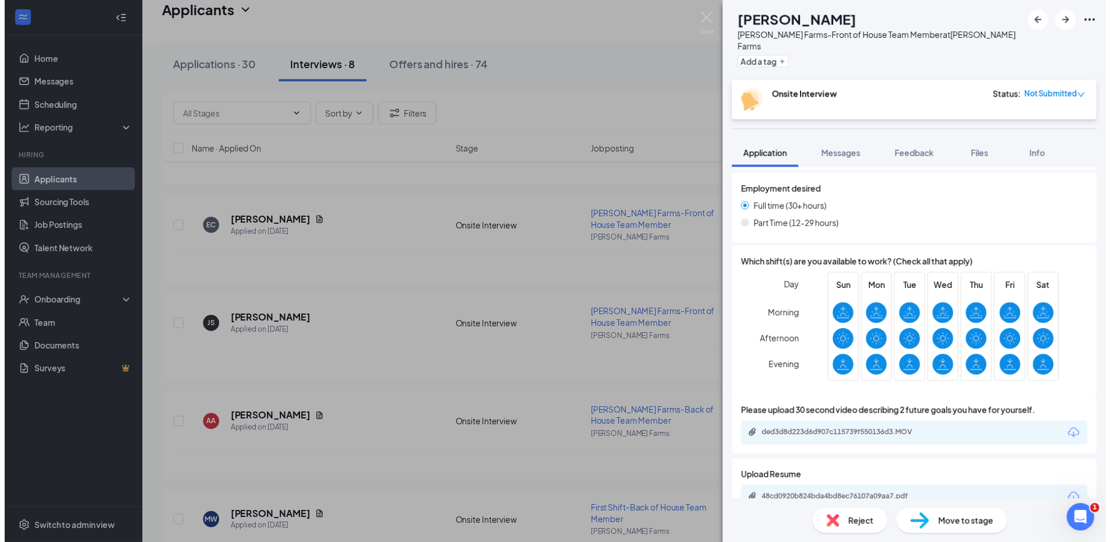
scroll to position [699, 0]
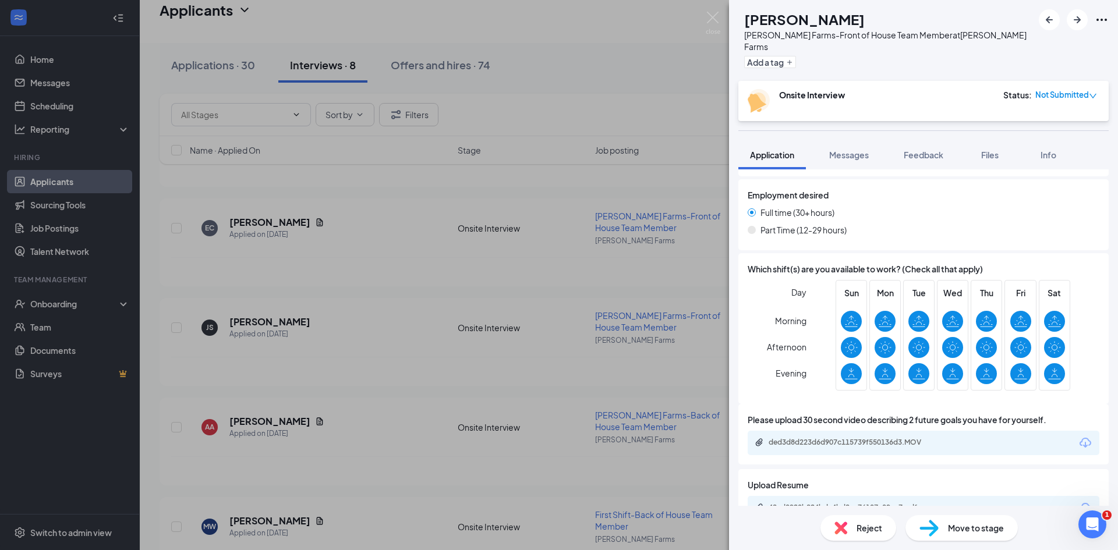
click at [298, 313] on div "EC [PERSON_NAME] [PERSON_NAME] Farms-Front of House Team Member at [PERSON_NAME…" at bounding box center [559, 275] width 1118 height 550
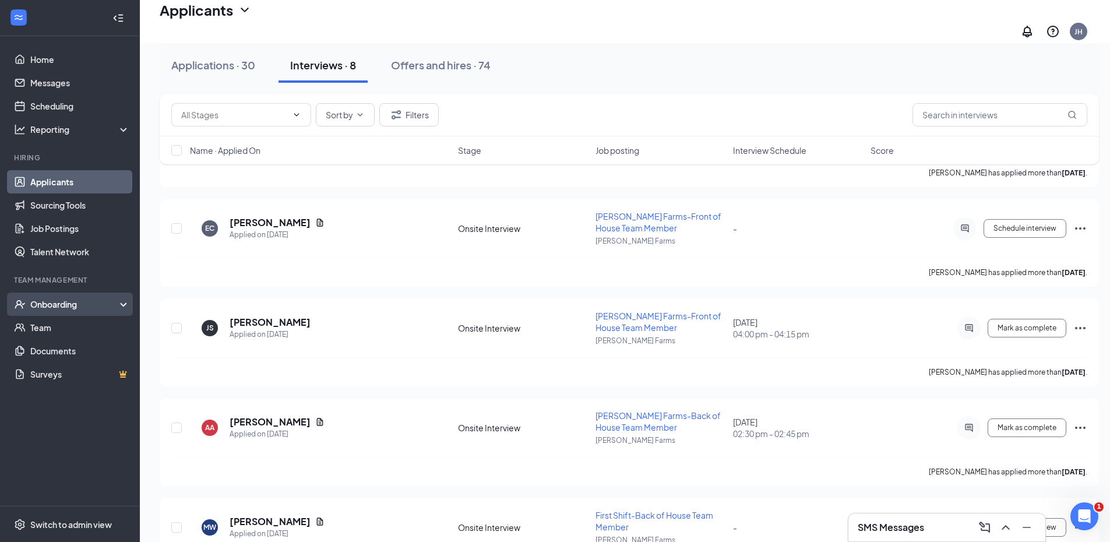
click at [84, 301] on div "Onboarding" at bounding box center [75, 304] width 90 height 12
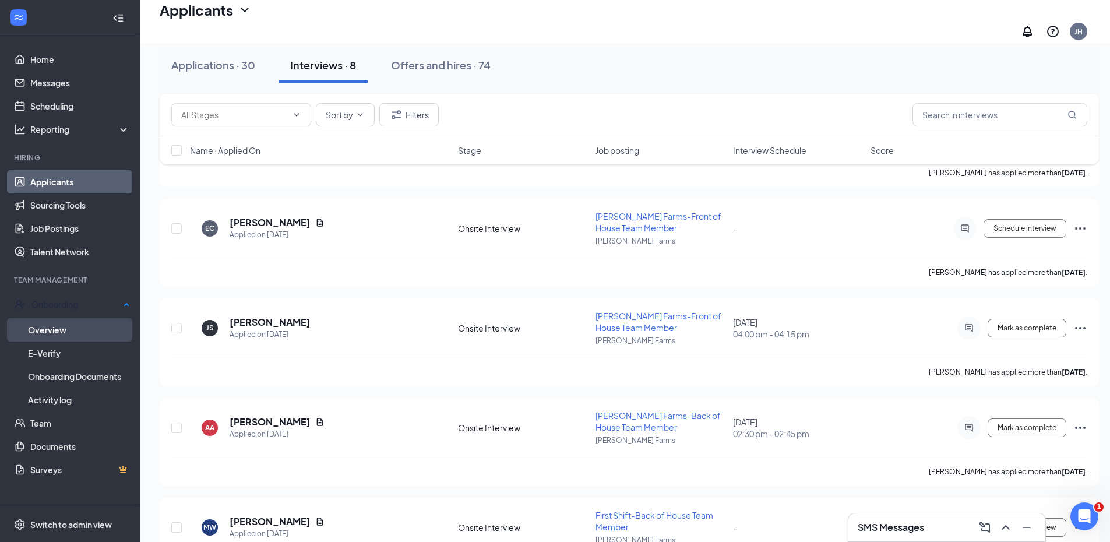
click at [66, 324] on link "Overview" at bounding box center [79, 329] width 102 height 23
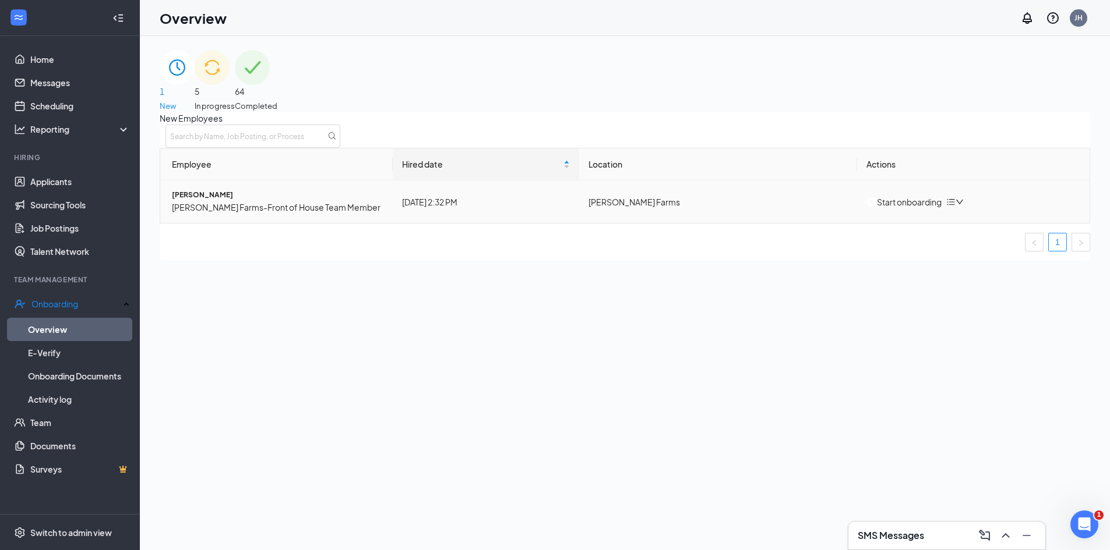
click at [883, 209] on div "Start onboarding" at bounding box center [903, 202] width 75 height 13
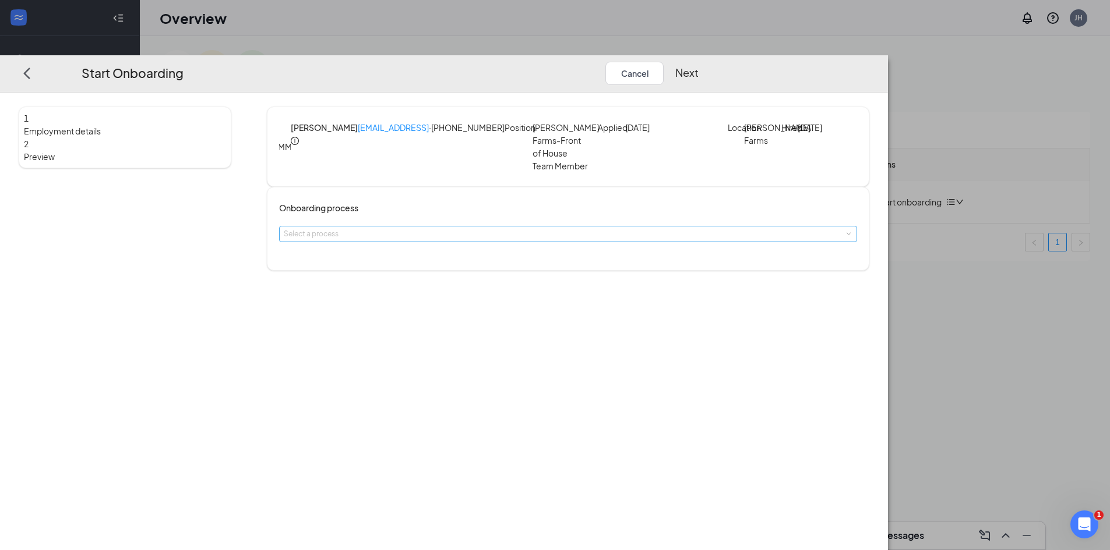
click at [561, 240] on div "Select a process" at bounding box center [565, 234] width 563 height 12
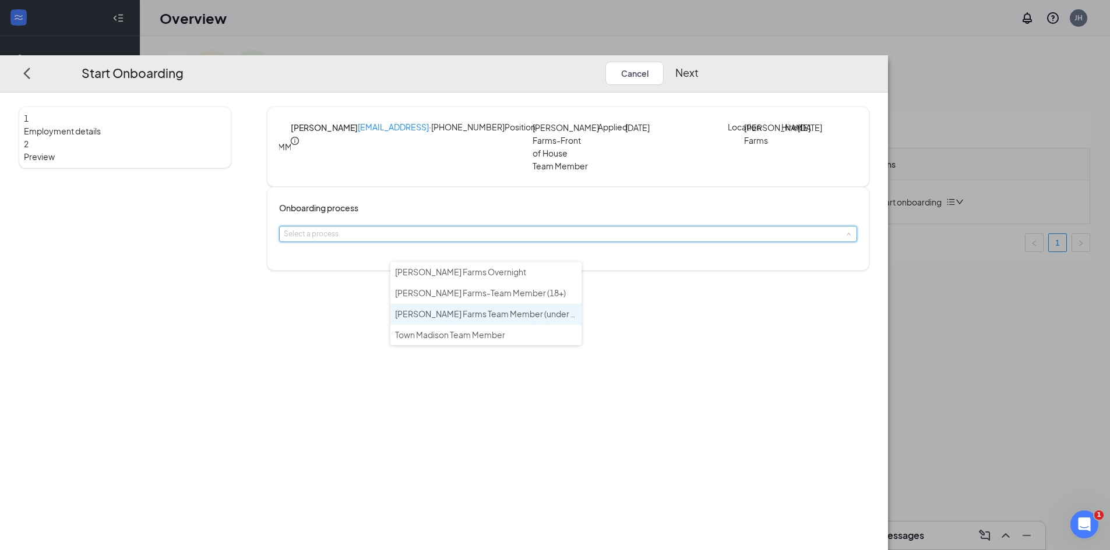
click at [535, 309] on li "[PERSON_NAME] Farms Team Member (under 18)" at bounding box center [485, 314] width 191 height 21
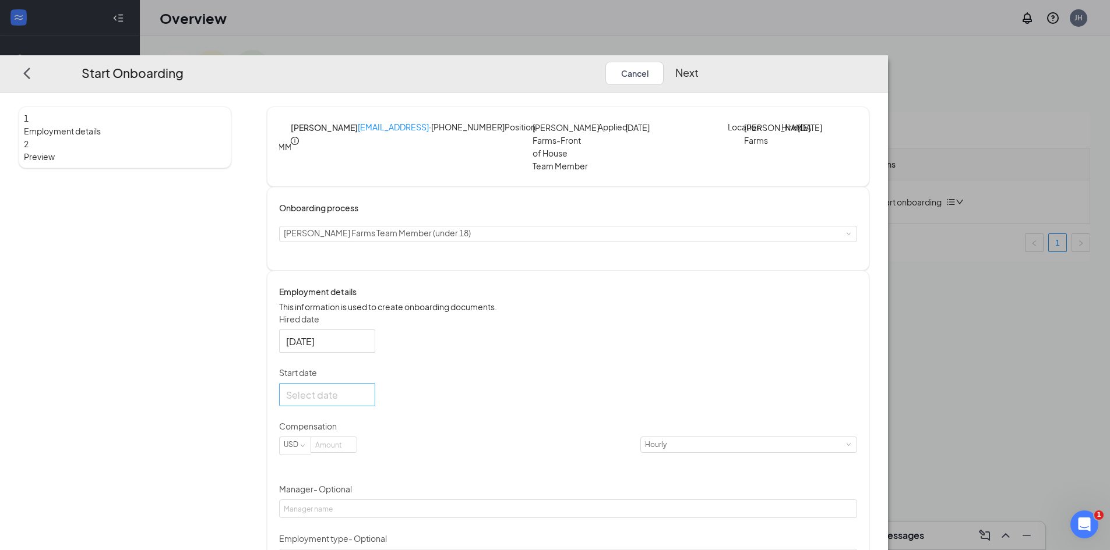
click at [368, 402] on div at bounding box center [327, 394] width 82 height 15
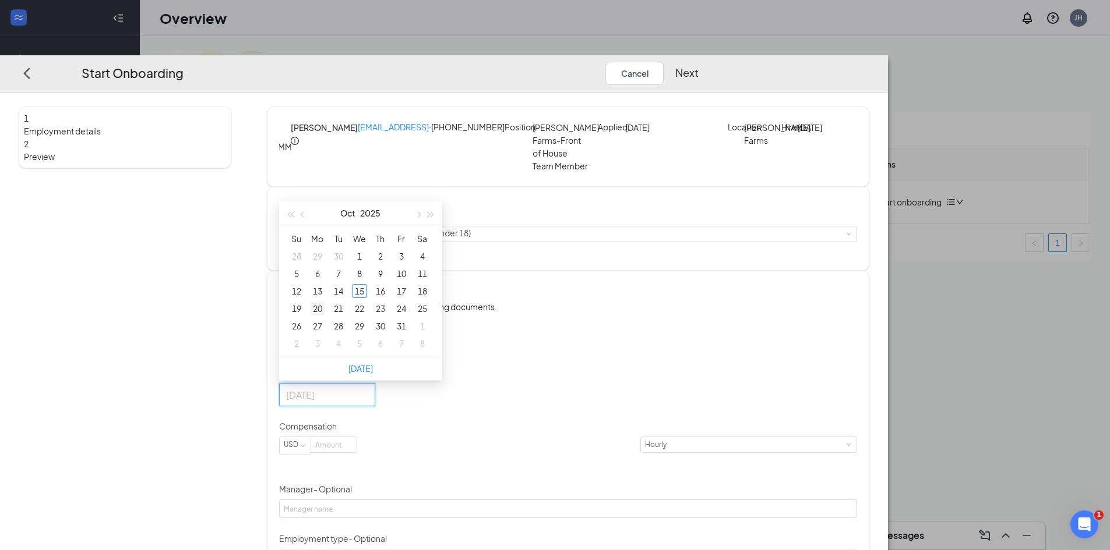
type input "[DATE]"
click at [324, 316] on div "20" at bounding box center [317, 309] width 14 height 14
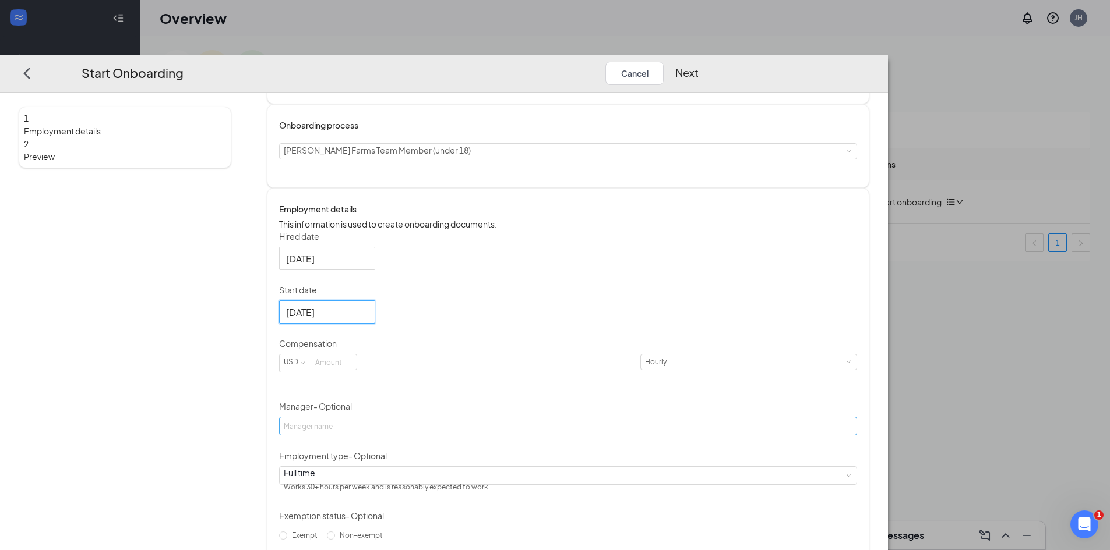
scroll to position [116, 0]
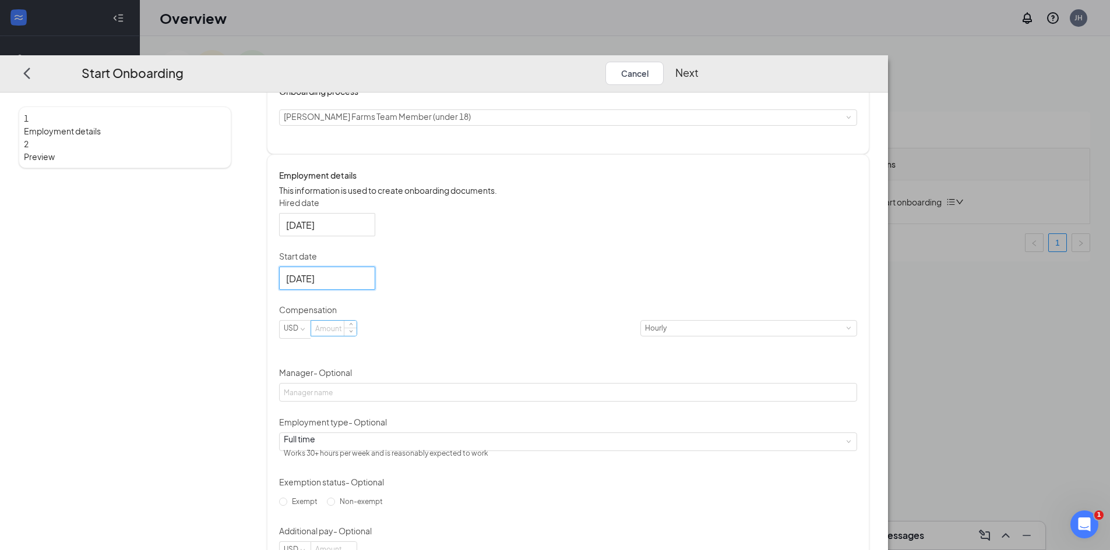
click at [356, 336] on input at bounding box center [333, 328] width 45 height 15
type input "13"
click at [510, 402] on input "Manager - Optional" at bounding box center [568, 392] width 578 height 19
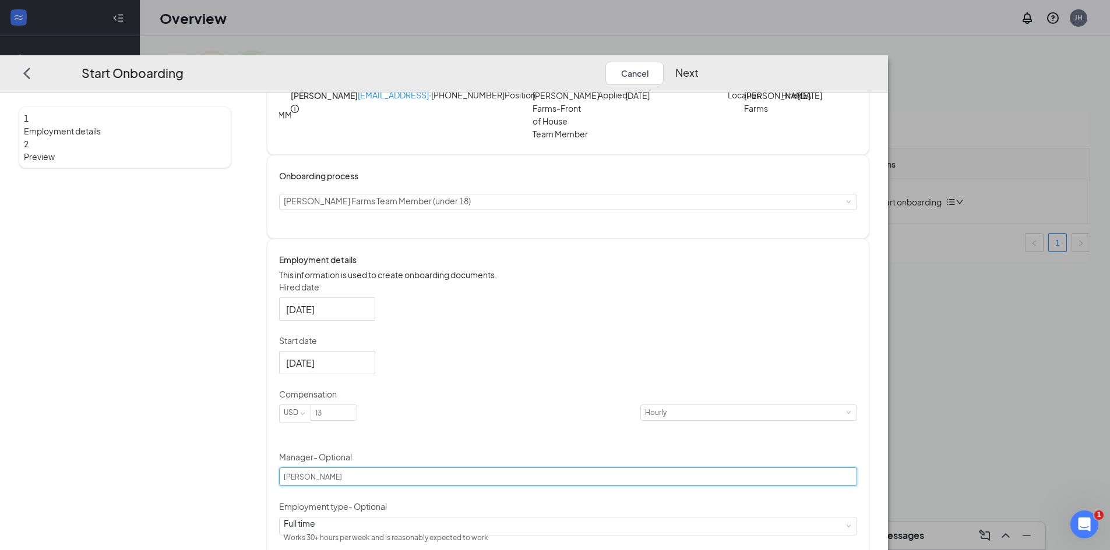
scroll to position [24, 0]
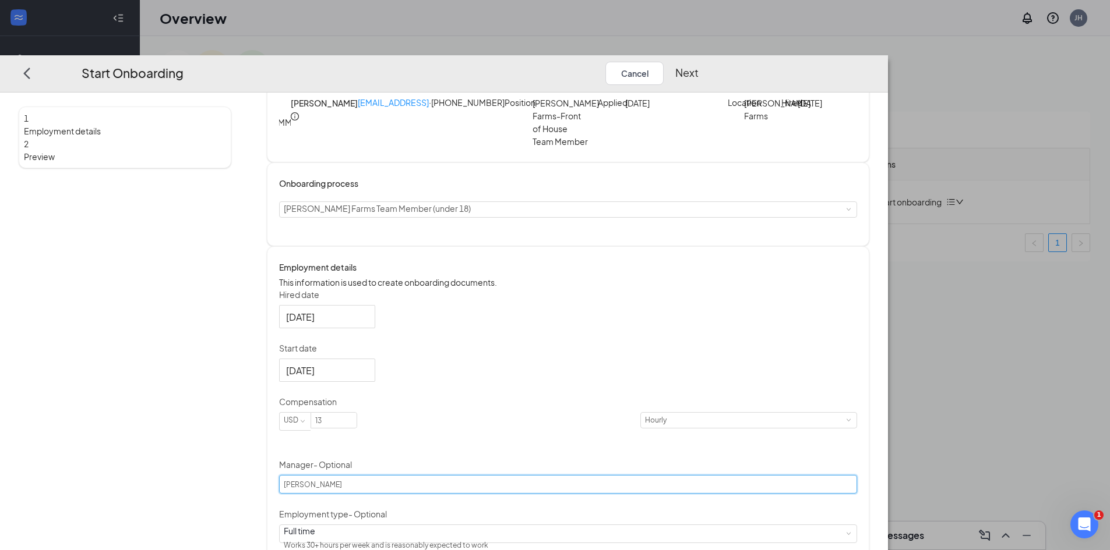
type input "[PERSON_NAME]"
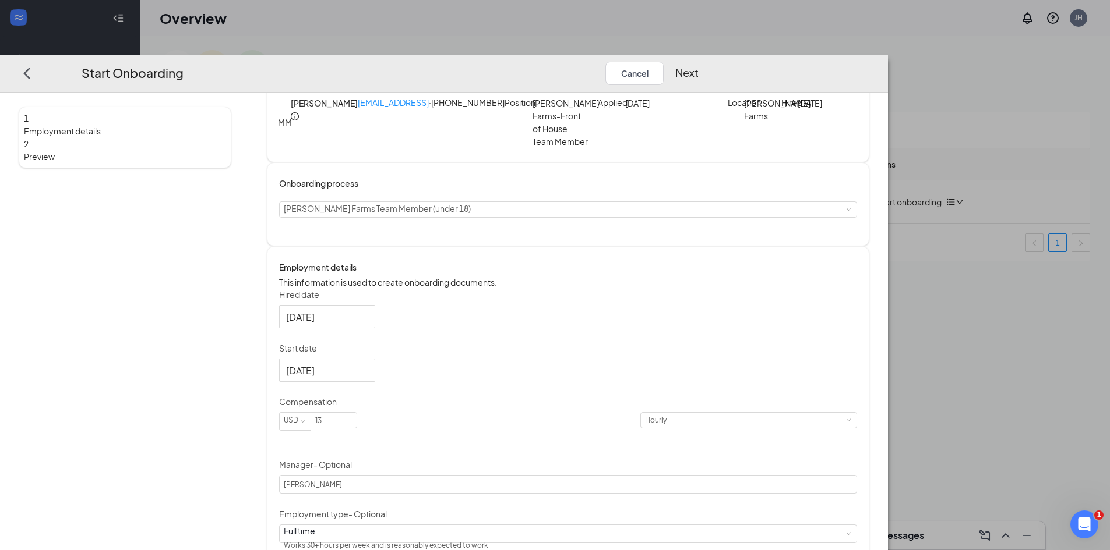
click at [698, 61] on button "Next" at bounding box center [686, 72] width 23 height 23
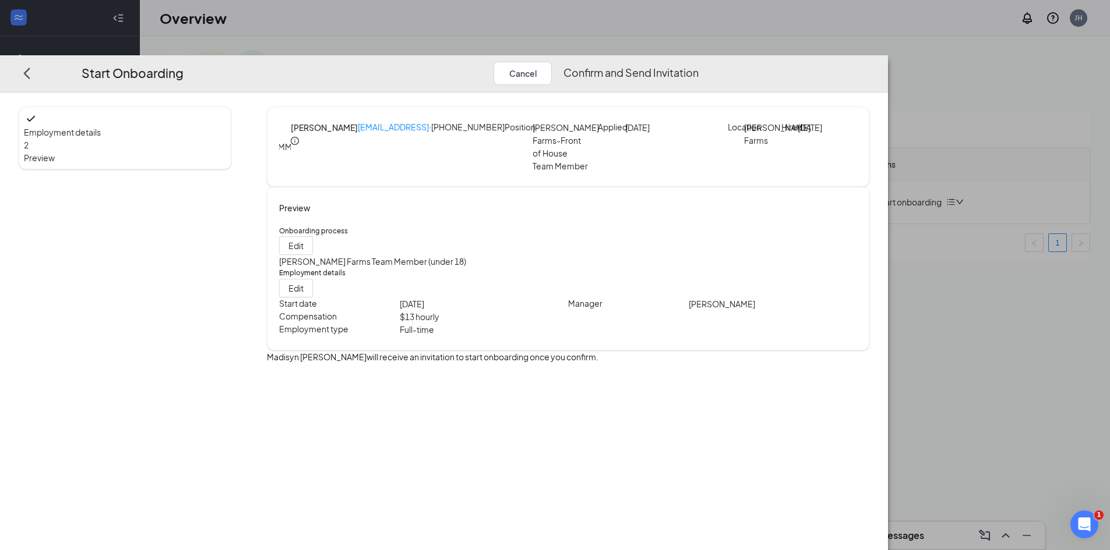
scroll to position [0, 0]
click at [698, 61] on button "Confirm and Send Invitation" at bounding box center [630, 72] width 135 height 23
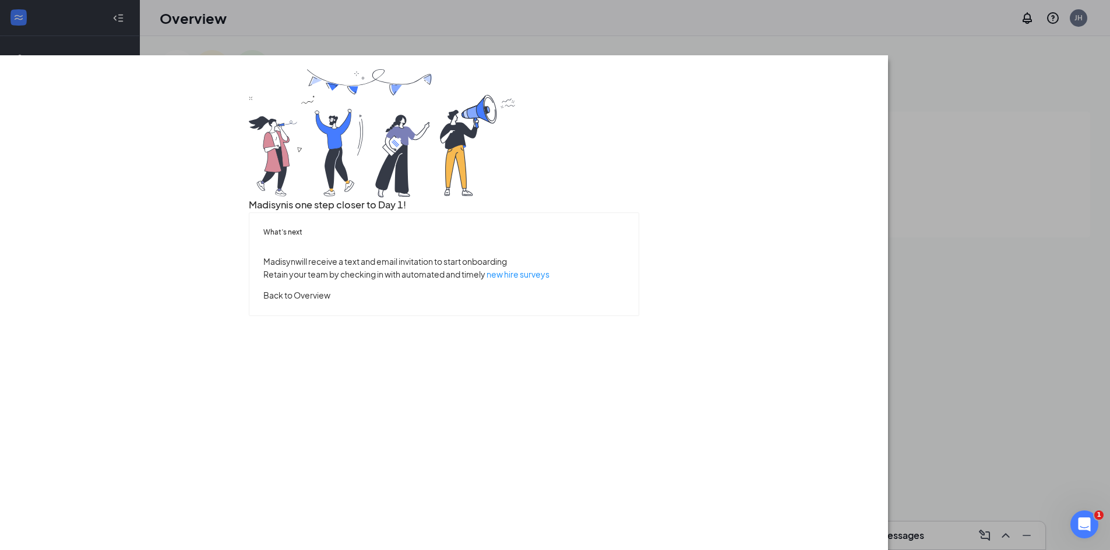
click at [330, 301] on button "Back to Overview" at bounding box center [296, 294] width 67 height 13
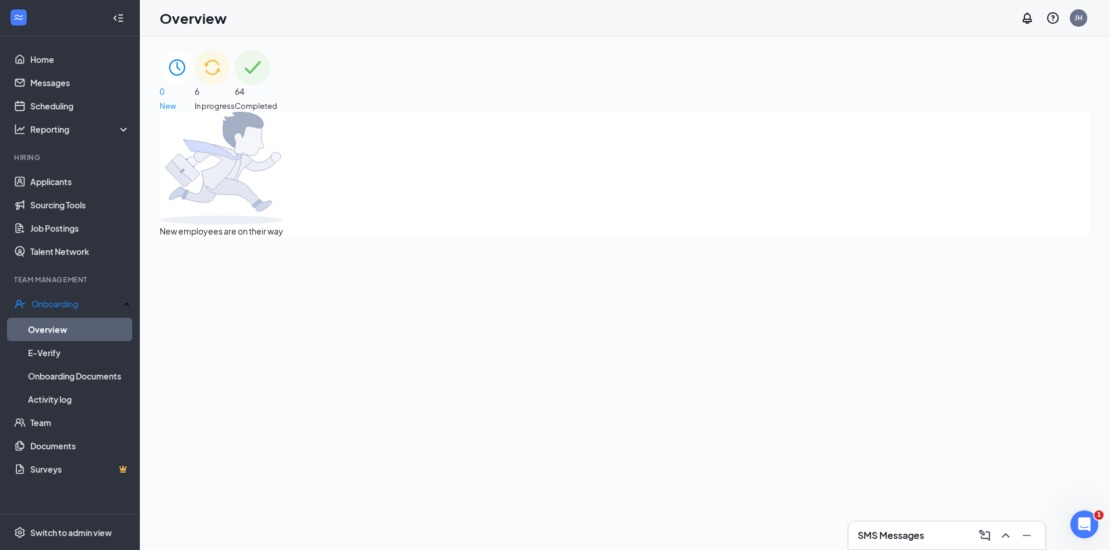
click at [235, 100] on span "In progress" at bounding box center [215, 106] width 40 height 12
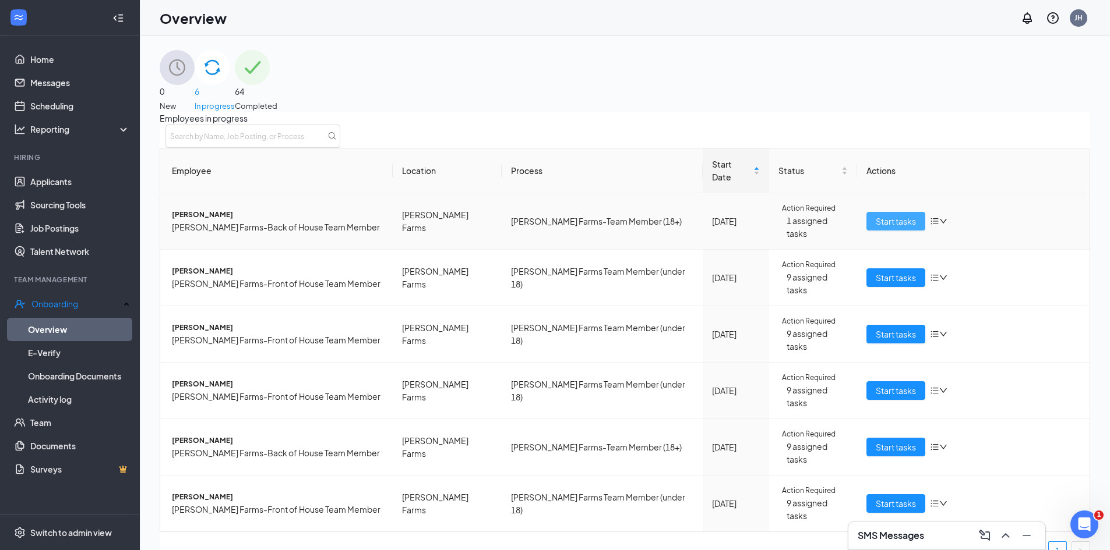
click at [868, 221] on button "Start tasks" at bounding box center [895, 221] width 59 height 19
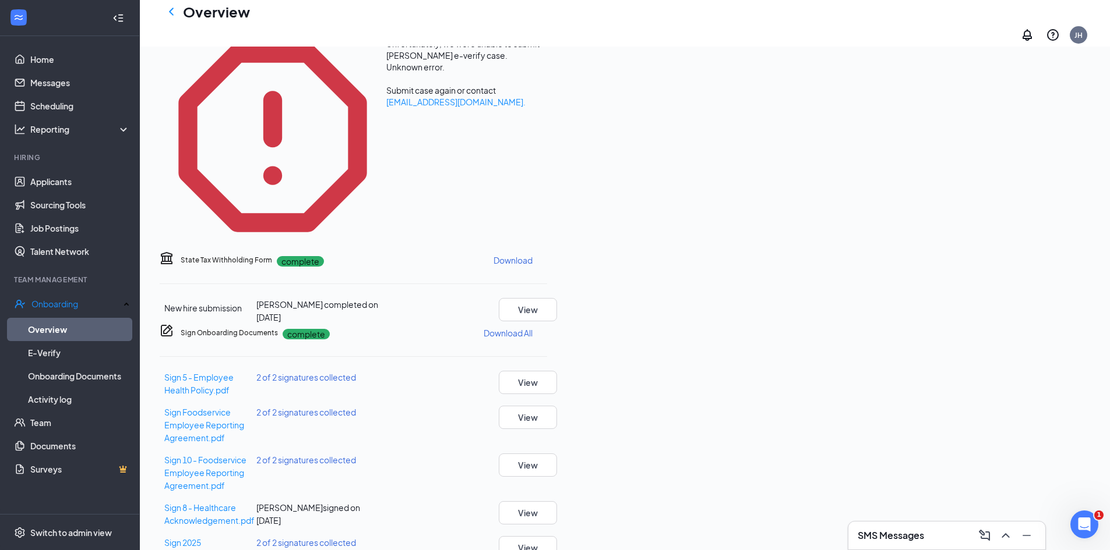
scroll to position [466, 0]
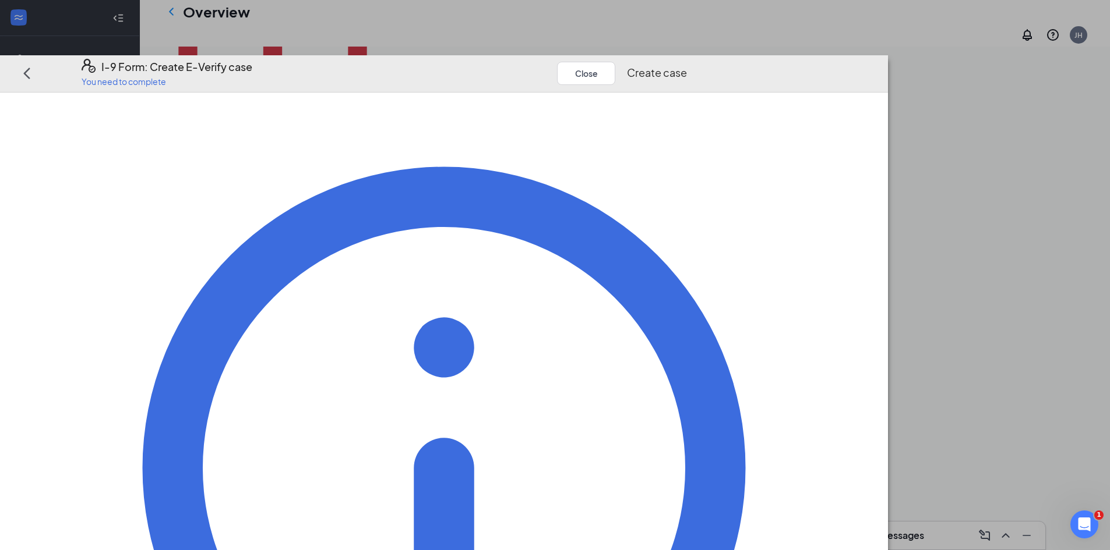
click at [687, 65] on button "Create case" at bounding box center [657, 73] width 60 height 16
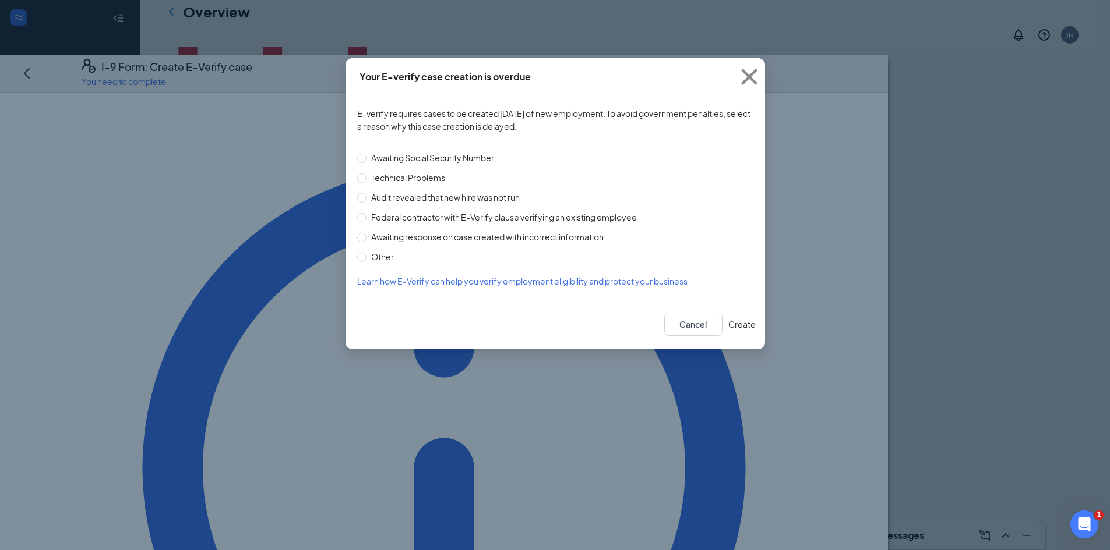
click at [457, 173] on label "Technical Problems" at bounding box center [552, 177] width 391 height 13
click at [366, 174] on input "Technical Problems" at bounding box center [361, 178] width 9 height 9
radio input "true"
click at [728, 323] on button "Create" at bounding box center [741, 324] width 27 height 23
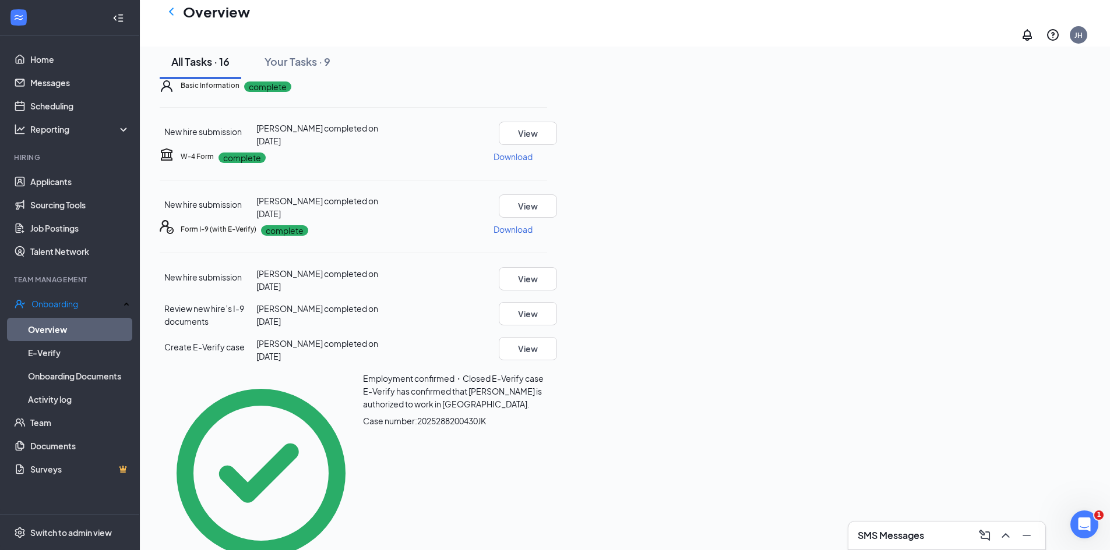
drag, startPoint x: 176, startPoint y: 17, endPoint x: 206, endPoint y: 31, distance: 32.3
click at [176, 17] on icon "ChevronLeft" at bounding box center [171, 12] width 14 height 14
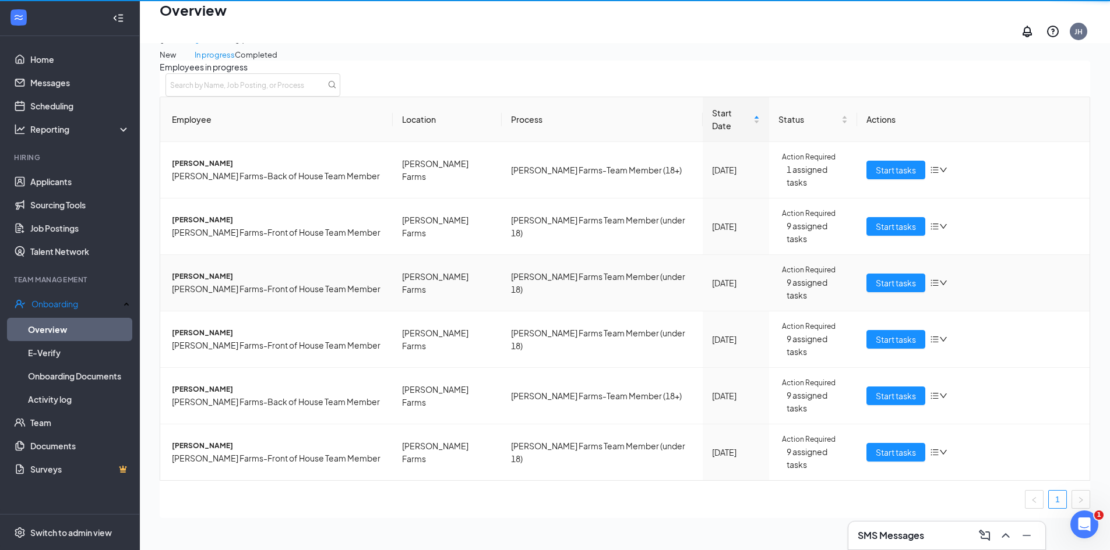
scroll to position [52, 0]
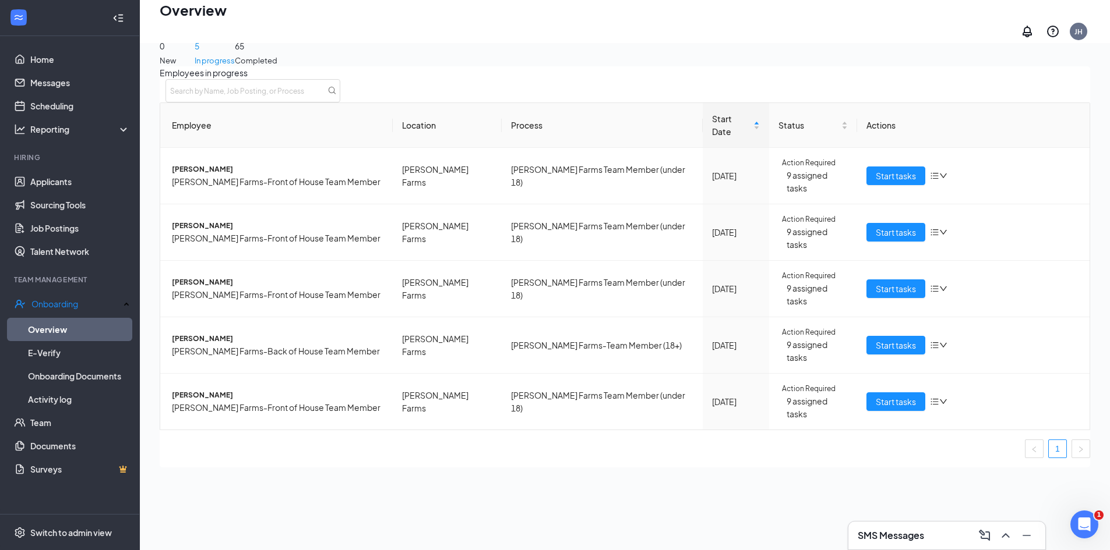
click at [1082, 114] on div "Employees in progress Employee Location Process Start Date Status Actions [PERS…" at bounding box center [625, 266] width 930 height 401
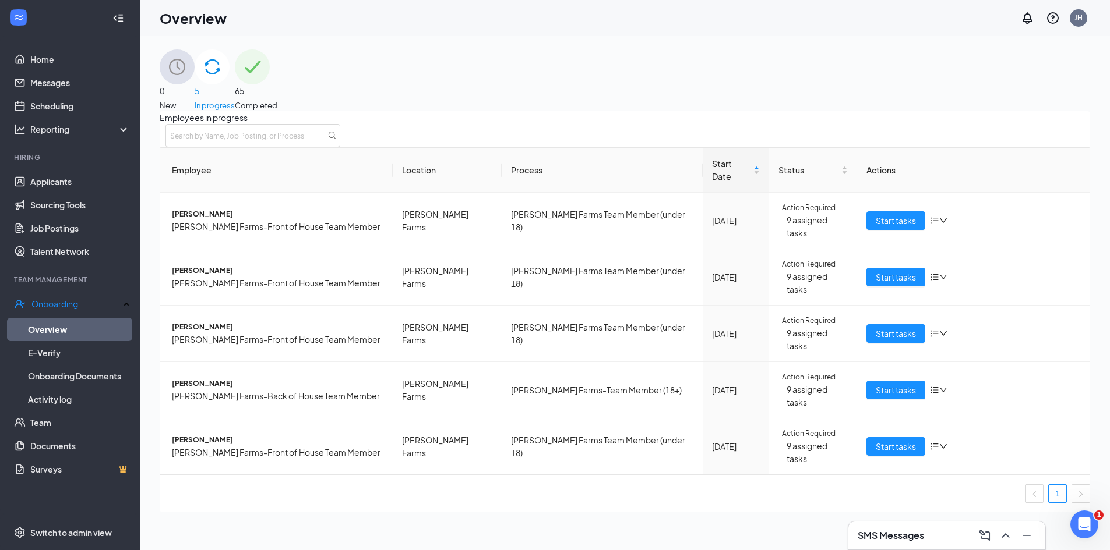
scroll to position [0, 0]
click at [53, 185] on link "Applicants" at bounding box center [80, 181] width 100 height 23
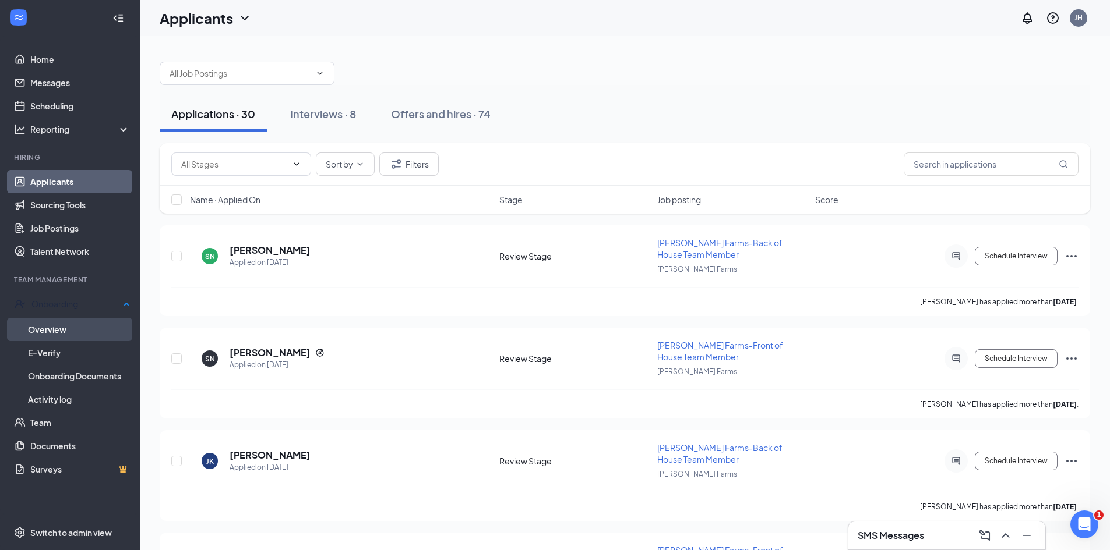
click at [53, 328] on link "Overview" at bounding box center [79, 329] width 102 height 23
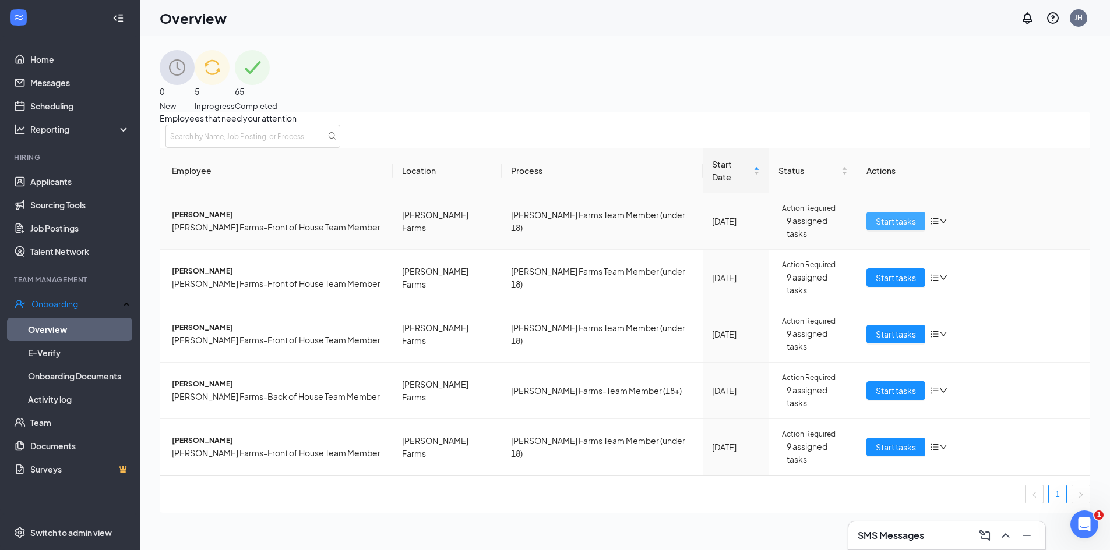
click at [893, 221] on span "Start tasks" at bounding box center [895, 221] width 40 height 13
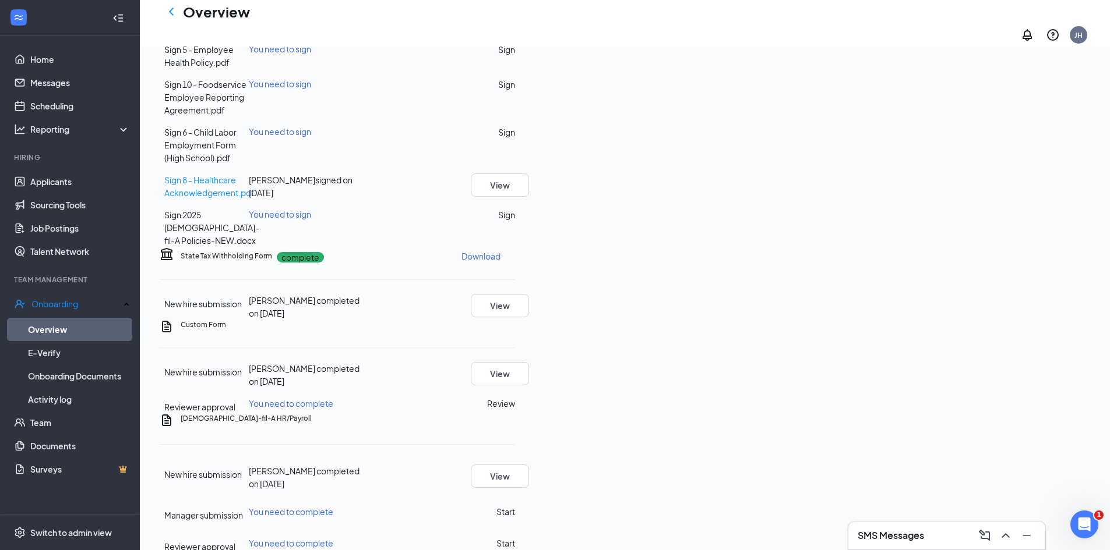
scroll to position [408, 0]
click at [515, 55] on button "Sign" at bounding box center [506, 48] width 17 height 13
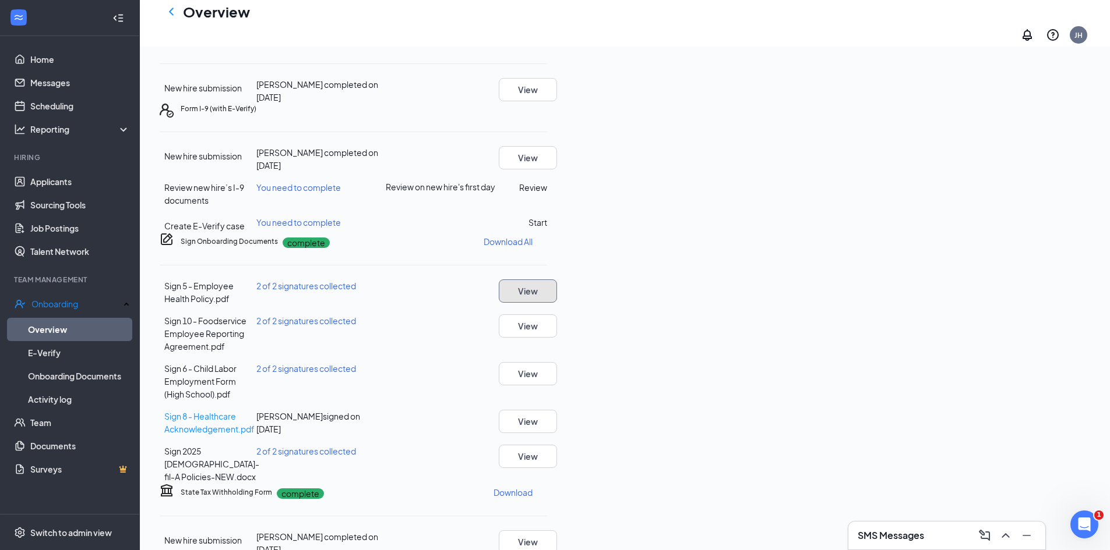
scroll to position [0, 0]
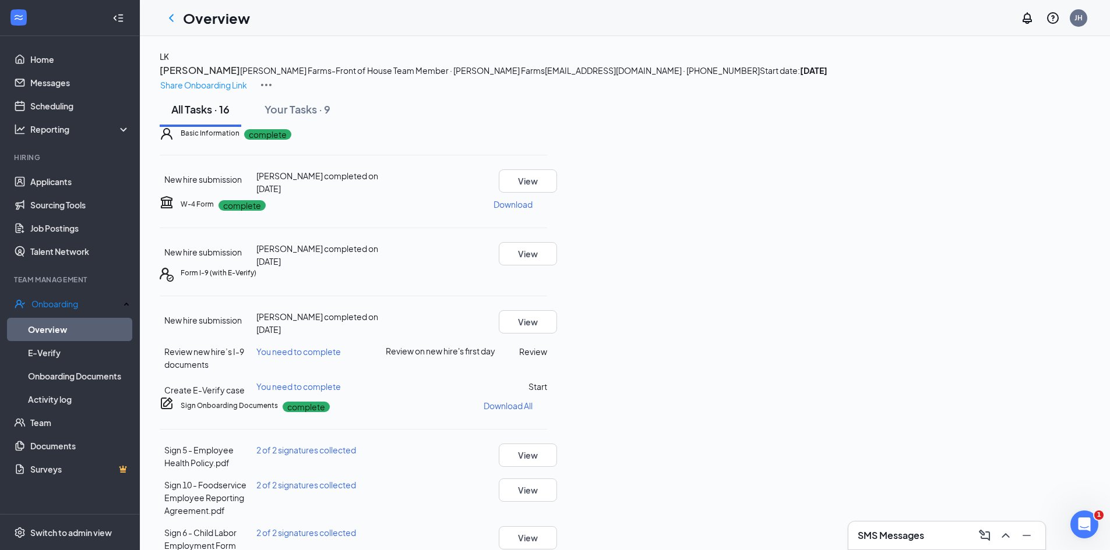
click at [172, 15] on icon "ChevronLeft" at bounding box center [171, 18] width 14 height 14
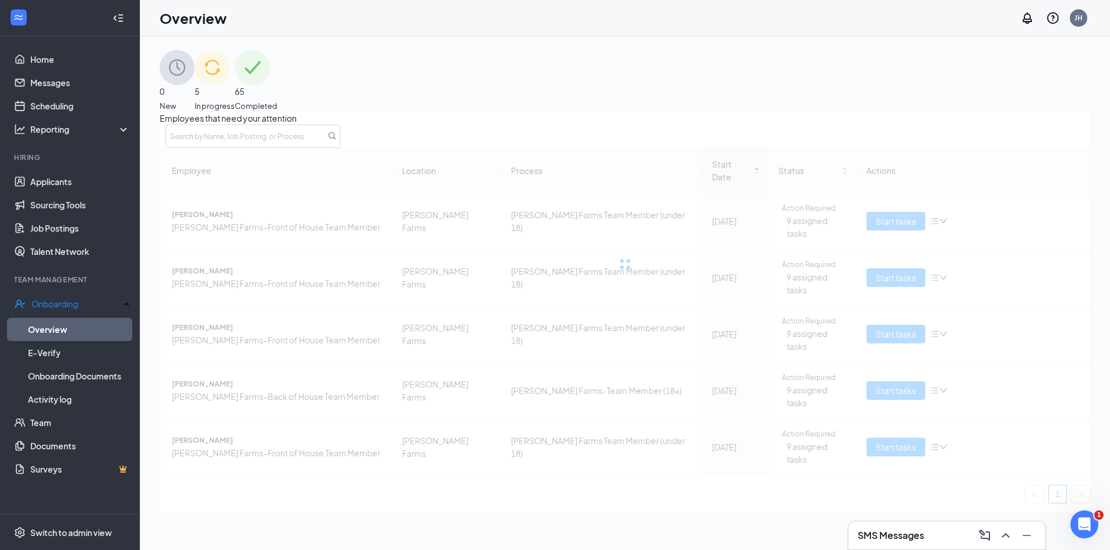
click at [277, 96] on div "65 Completed" at bounding box center [256, 81] width 43 height 62
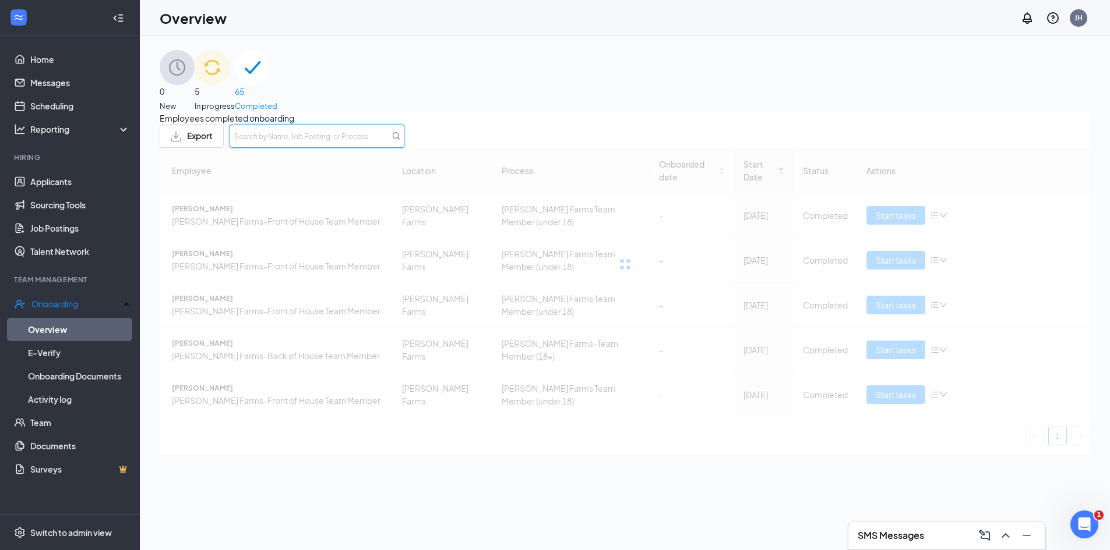
click at [404, 144] on input "text" at bounding box center [316, 136] width 175 height 23
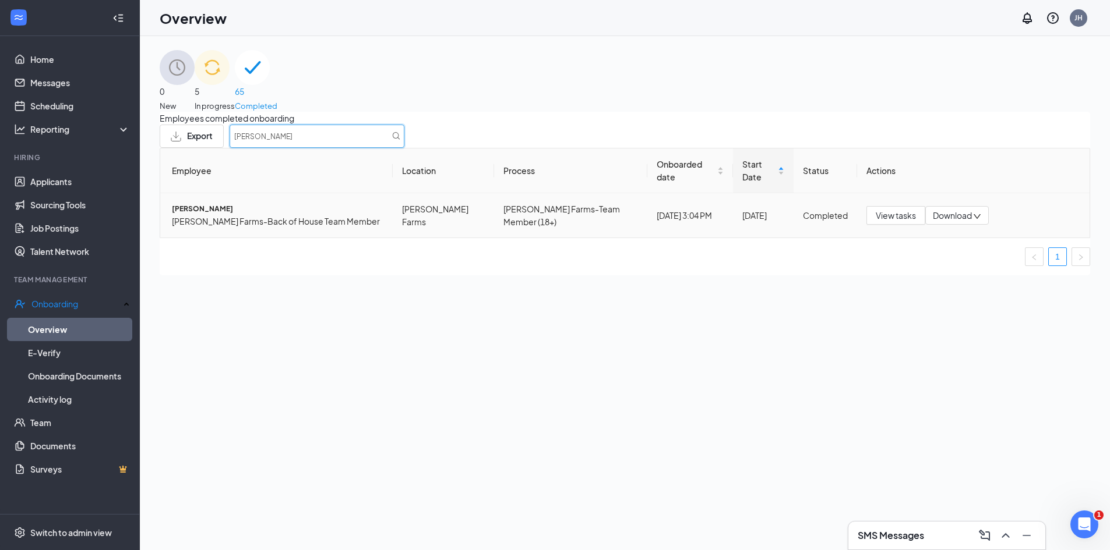
type input "[PERSON_NAME]"
click at [941, 218] on span "Download" at bounding box center [951, 216] width 39 height 12
click at [971, 271] on li "Download files" at bounding box center [977, 261] width 109 height 20
click at [547, 275] on div "Employees completed onboarding Export caitlin Employee Location Process Onboard…" at bounding box center [625, 194] width 930 height 164
click at [229, 85] on img at bounding box center [212, 67] width 35 height 35
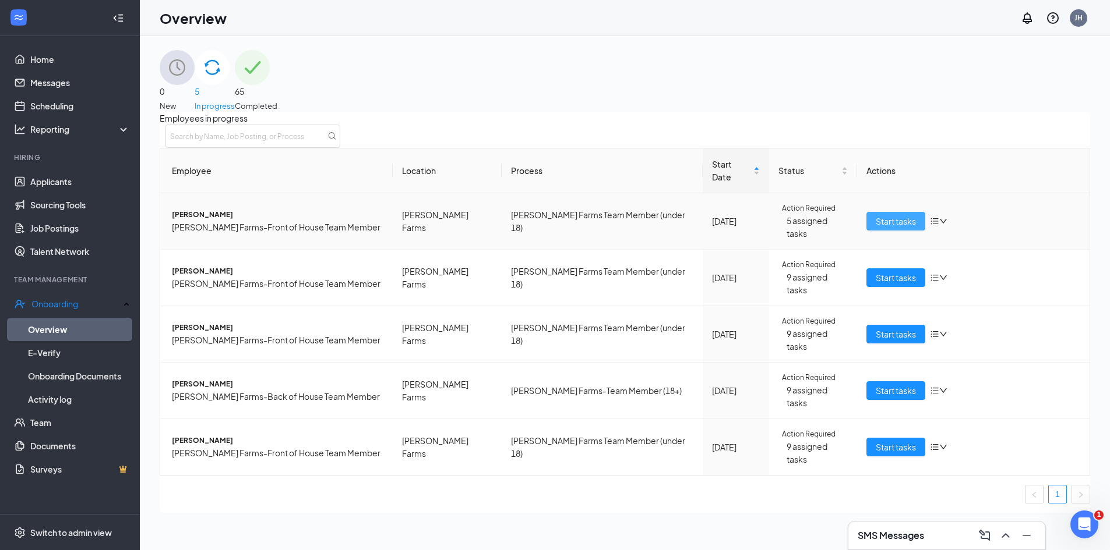
click at [877, 217] on span "Start tasks" at bounding box center [895, 221] width 40 height 13
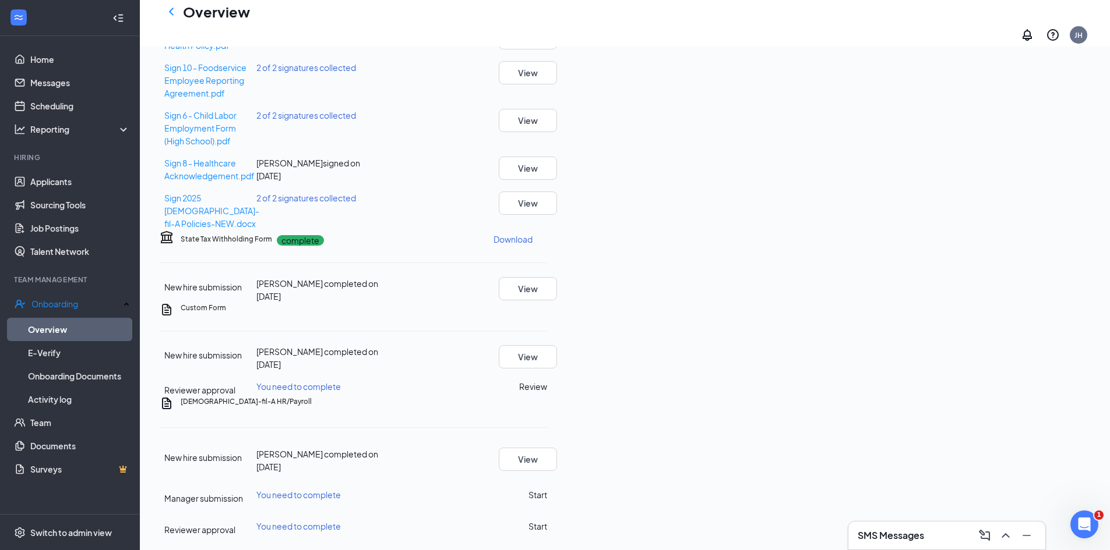
scroll to position [605, 0]
click at [547, 380] on button "Review" at bounding box center [533, 386] width 28 height 13
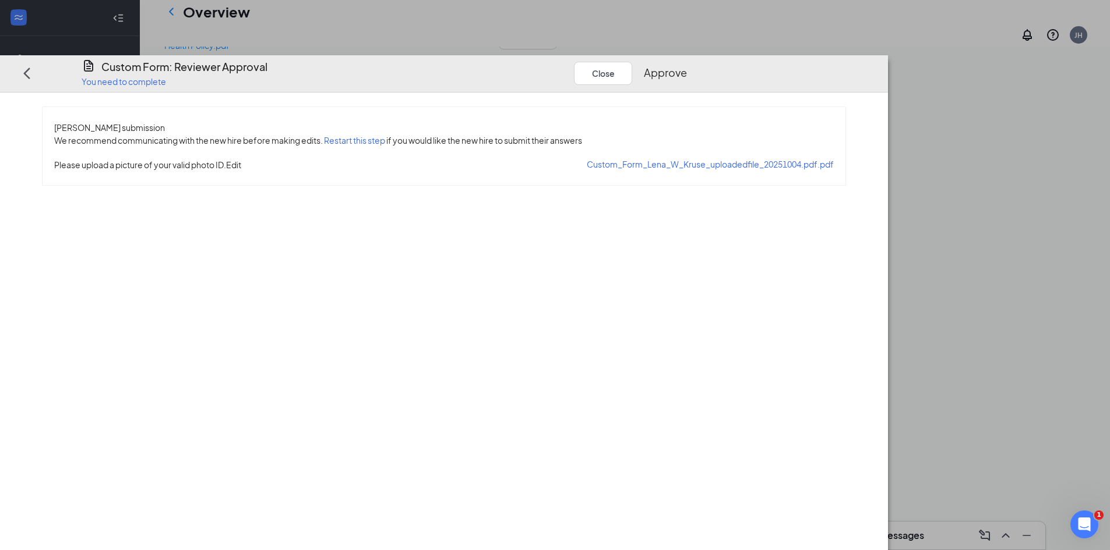
click at [587, 159] on span "Custom_Form_Lena_W_Kruse_uploadedfile_20251004.pdf.pdf" at bounding box center [710, 164] width 247 height 10
click at [687, 65] on button "Approve" at bounding box center [665, 73] width 43 height 16
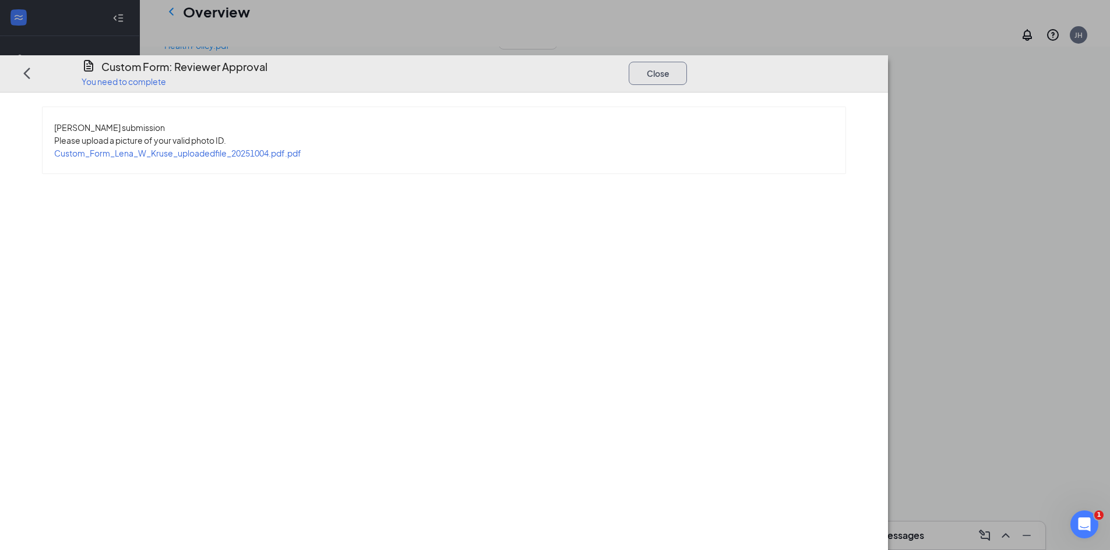
click at [687, 61] on button "Close" at bounding box center [657, 72] width 58 height 23
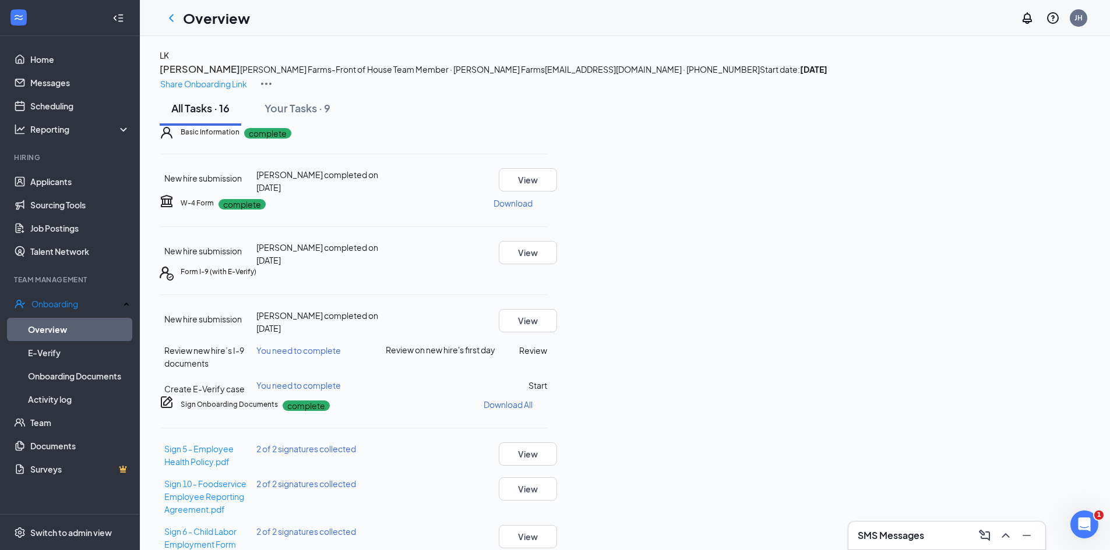
scroll to position [0, 0]
click at [171, 16] on icon "ChevronLeft" at bounding box center [171, 18] width 14 height 14
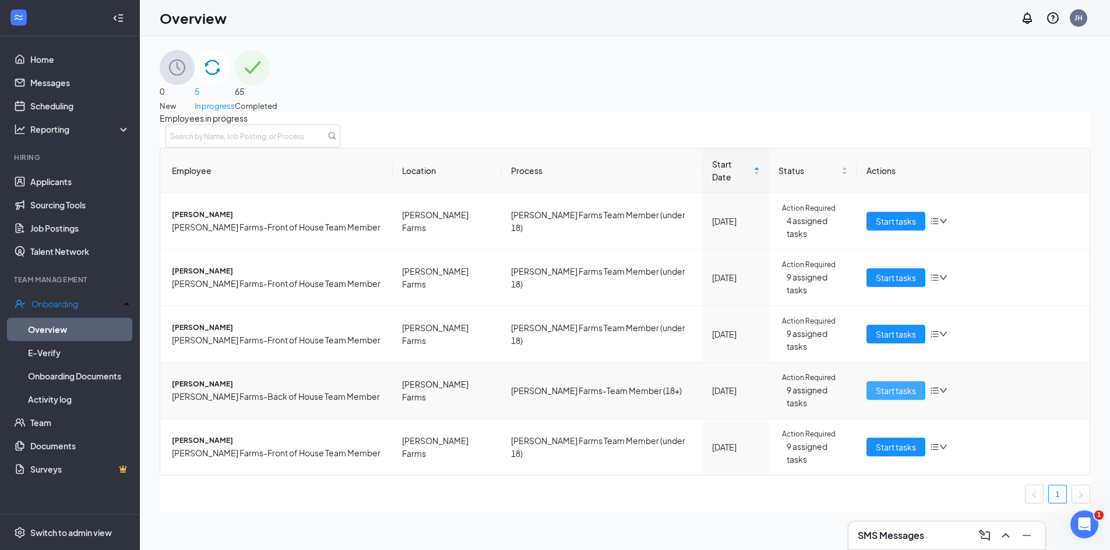
drag, startPoint x: 905, startPoint y: 351, endPoint x: 838, endPoint y: 344, distance: 66.7
click at [904, 384] on span "Start tasks" at bounding box center [895, 390] width 40 height 13
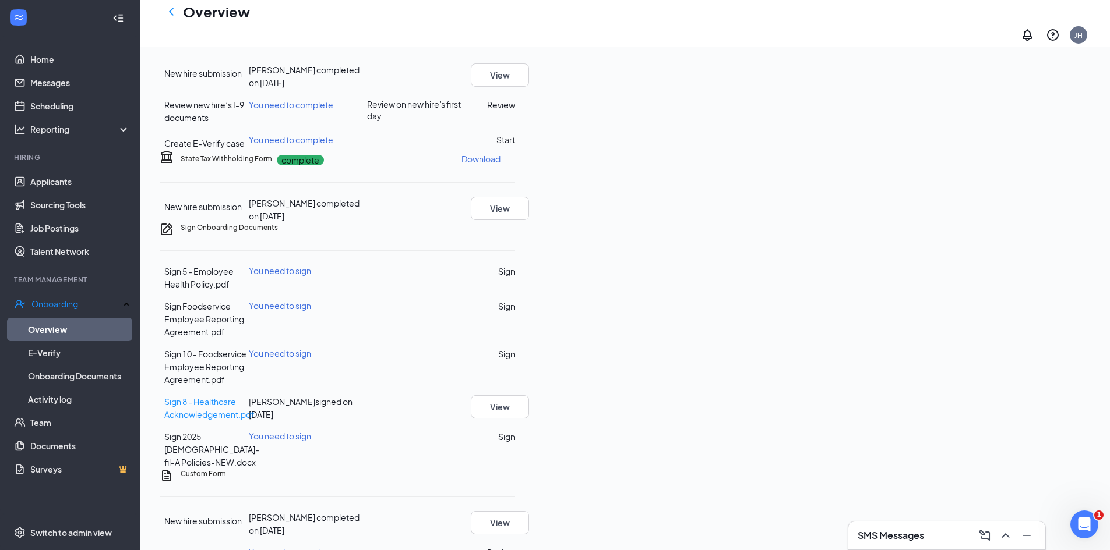
scroll to position [233, 0]
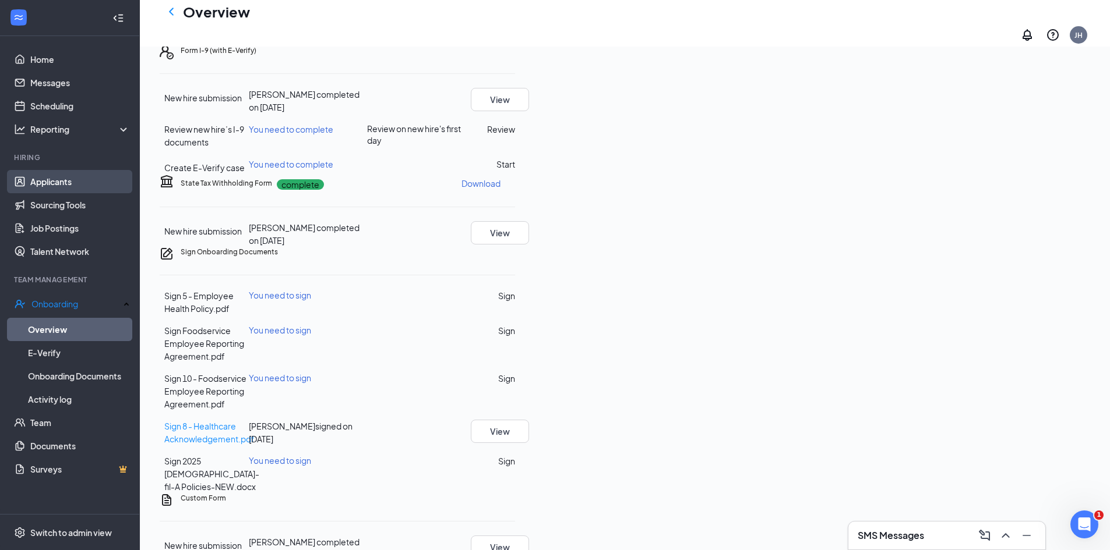
click at [71, 188] on link "Applicants" at bounding box center [80, 181] width 100 height 23
